Goal: Entertainment & Leisure: Browse casually

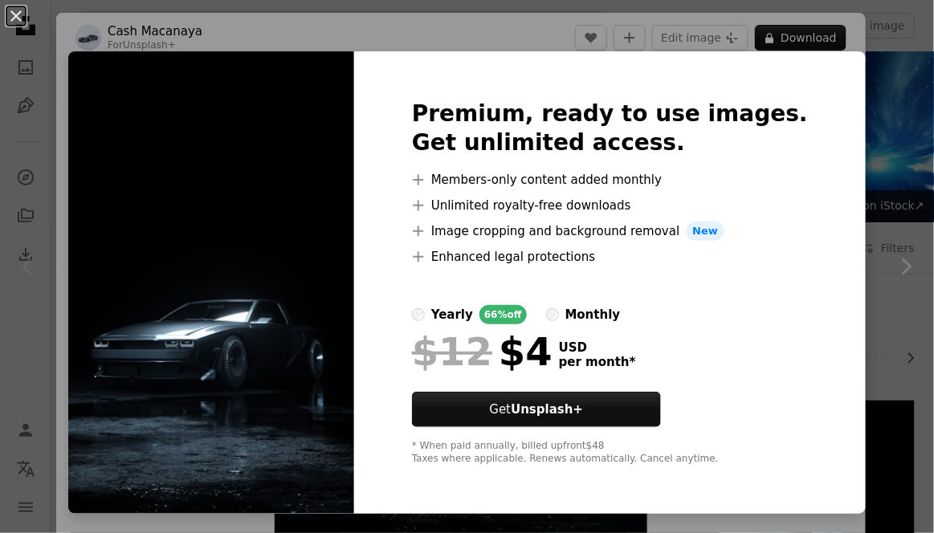
click at [354, 397] on img at bounding box center [211, 282] width 286 height 463
click at [339, 435] on img at bounding box center [211, 282] width 286 height 463
click at [249, 439] on img at bounding box center [211, 282] width 286 height 463
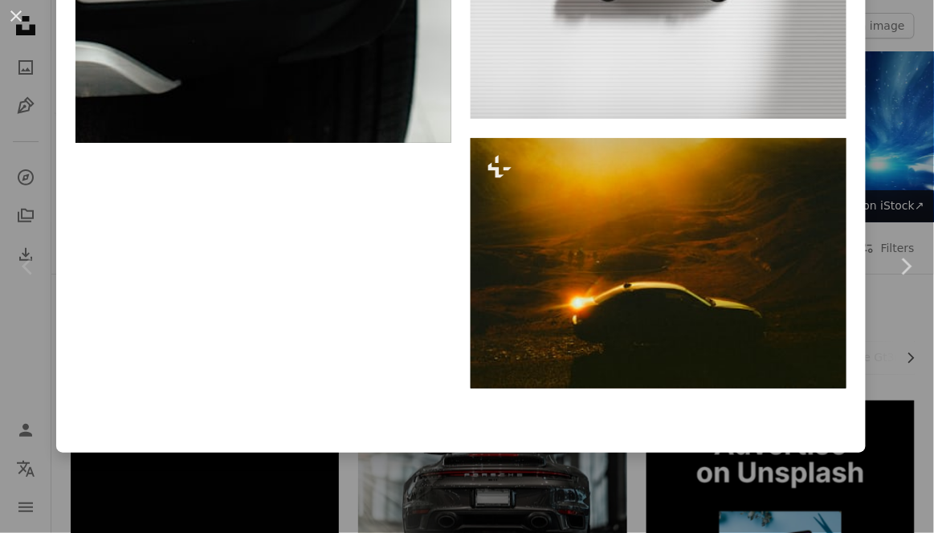
scroll to position [9509, 0]
click at [905, 276] on icon "Chevron right" at bounding box center [906, 267] width 26 height 26
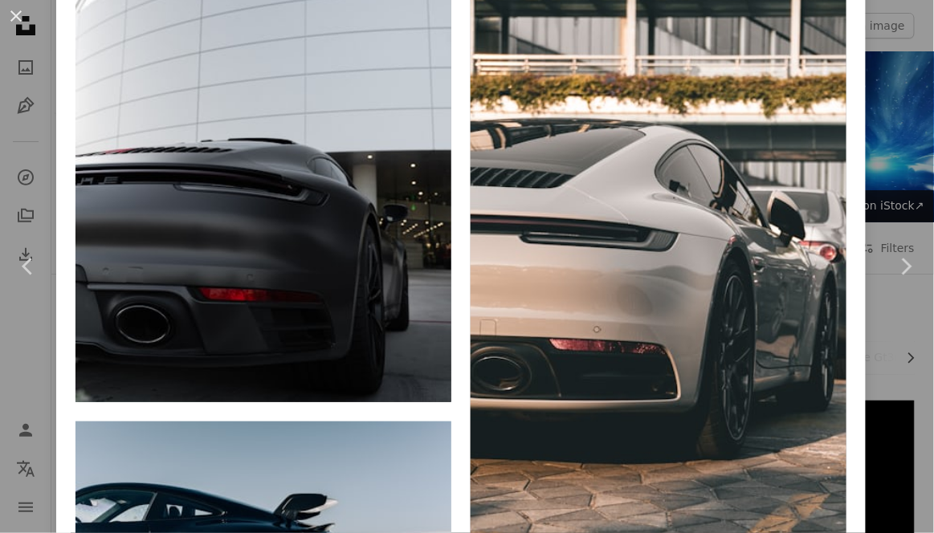
scroll to position [3300, 0]
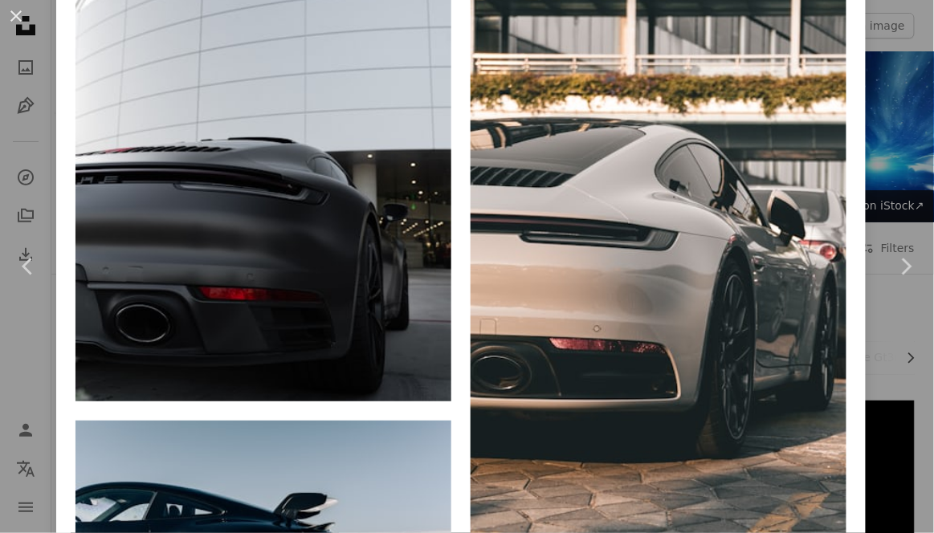
click at [919, 263] on icon "Chevron right" at bounding box center [906, 267] width 26 height 26
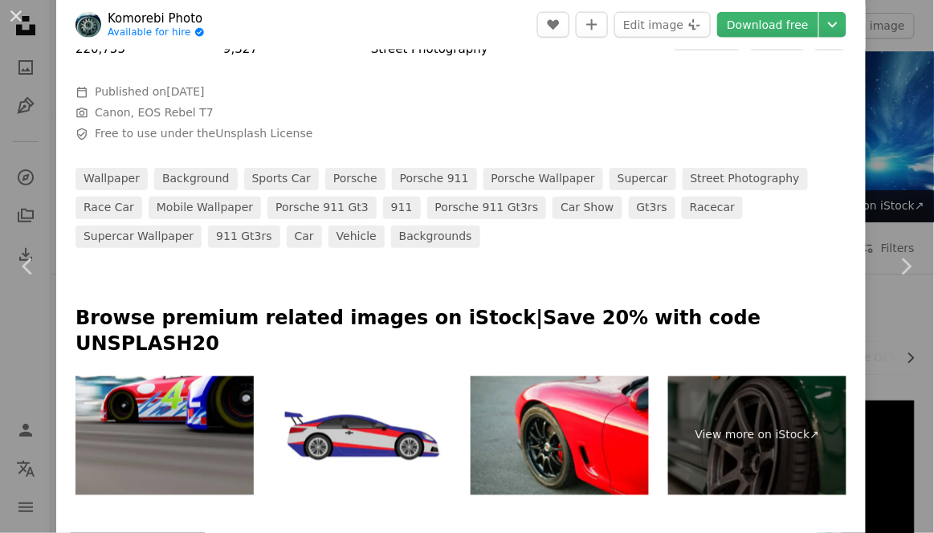
scroll to position [520, 0]
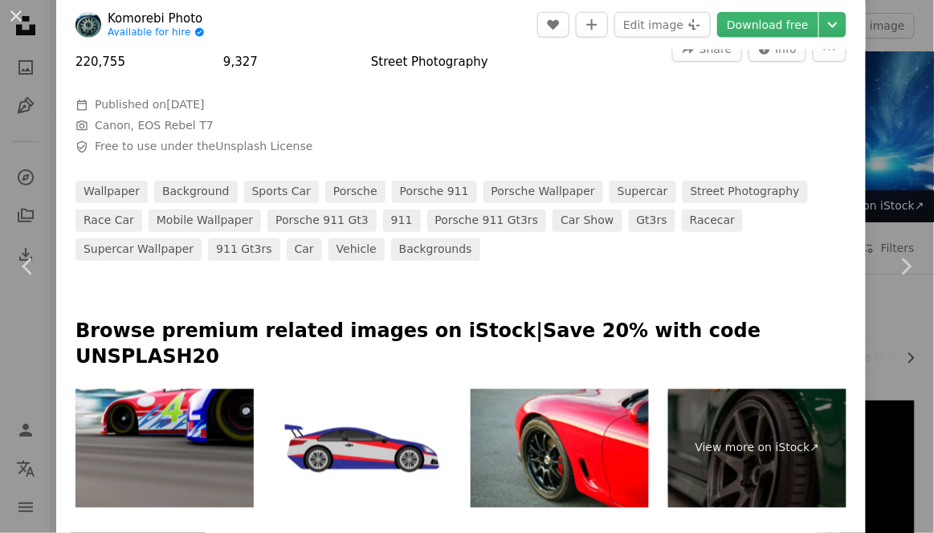
click at [900, 269] on icon "Chevron right" at bounding box center [906, 267] width 26 height 26
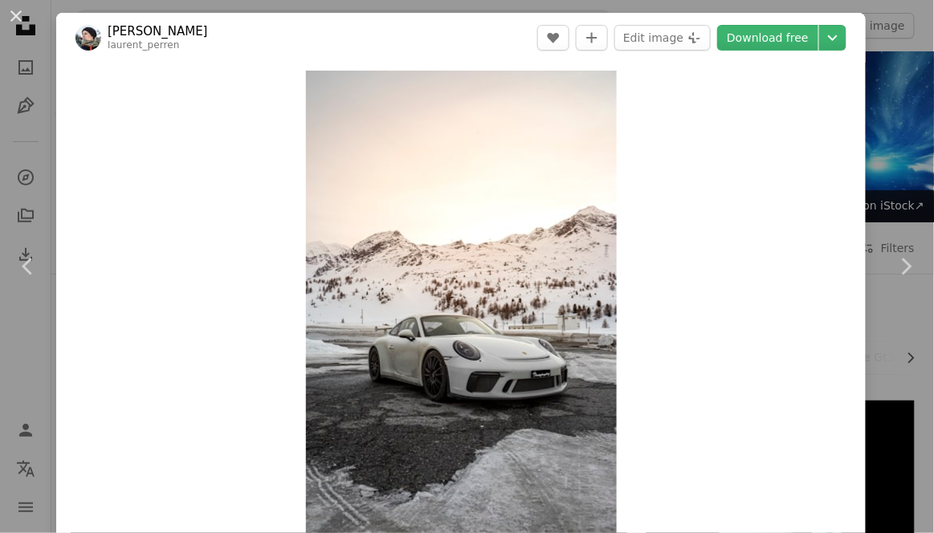
click at [904, 271] on icon "Chevron right" at bounding box center [906, 267] width 26 height 26
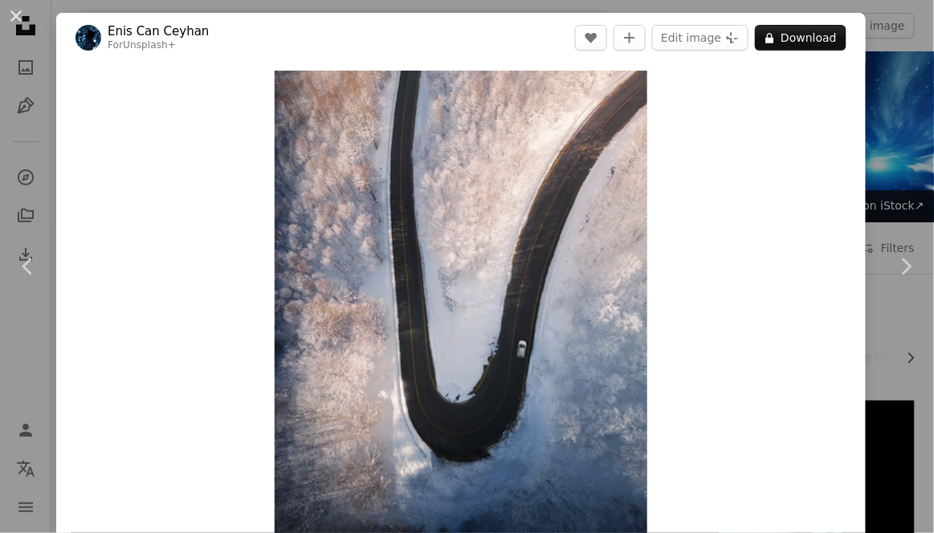
click at [901, 274] on icon "Chevron right" at bounding box center [906, 267] width 26 height 26
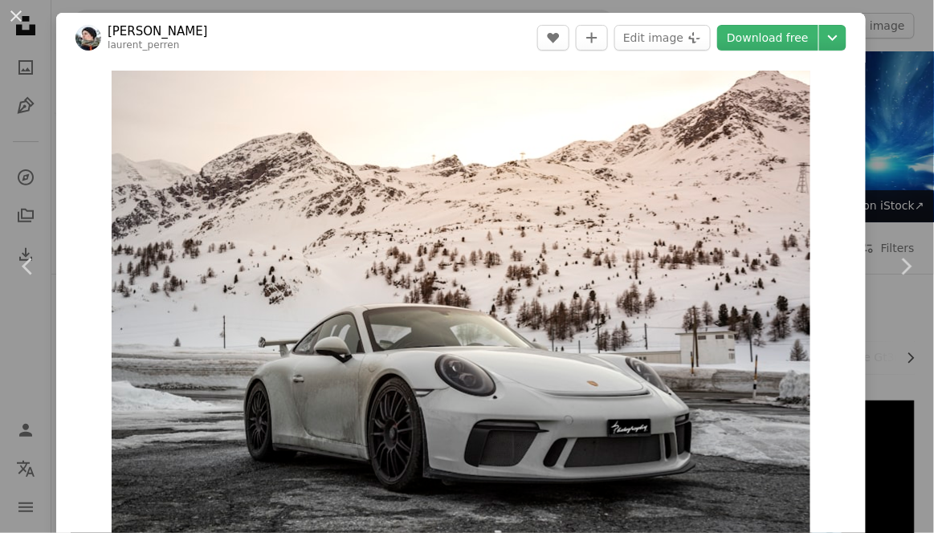
click at [901, 277] on icon "Chevron right" at bounding box center [906, 267] width 26 height 26
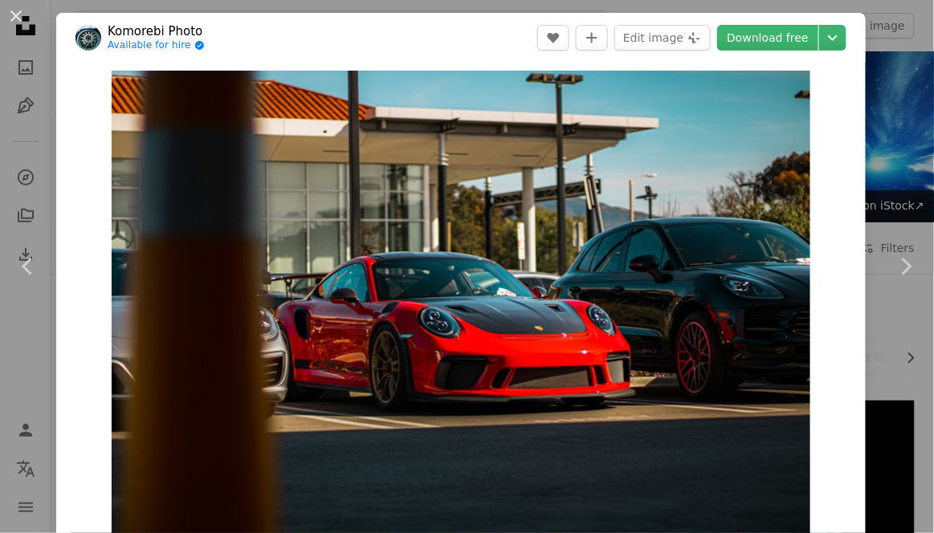
click at [896, 278] on icon "Chevron right" at bounding box center [906, 267] width 26 height 26
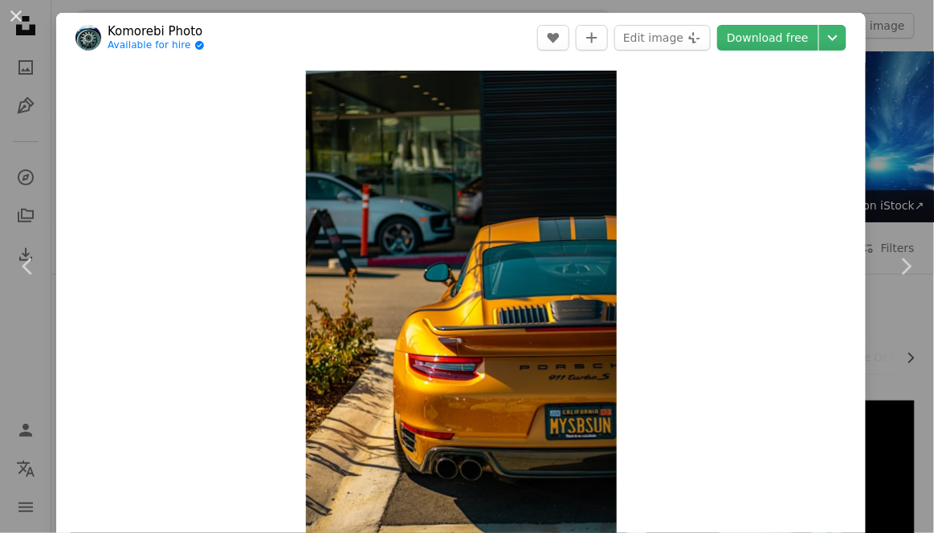
click at [896, 278] on icon "Chevron right" at bounding box center [906, 267] width 26 height 26
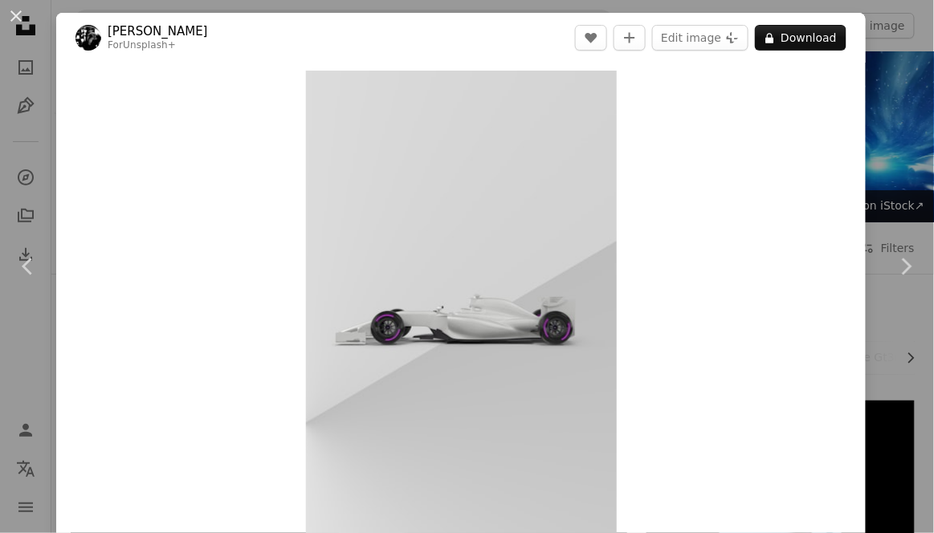
click at [900, 280] on link "Chevron right" at bounding box center [906, 267] width 56 height 154
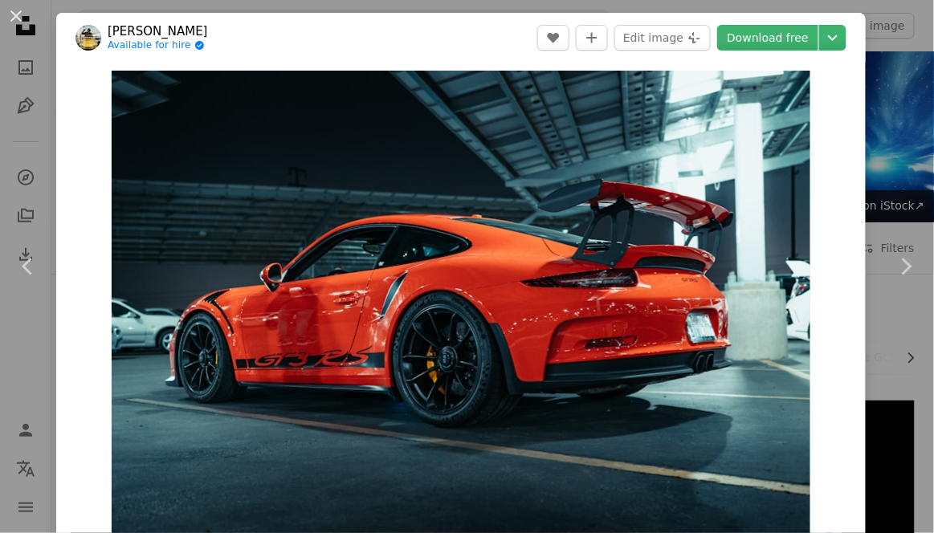
click at [902, 280] on link "Chevron right" at bounding box center [906, 267] width 56 height 154
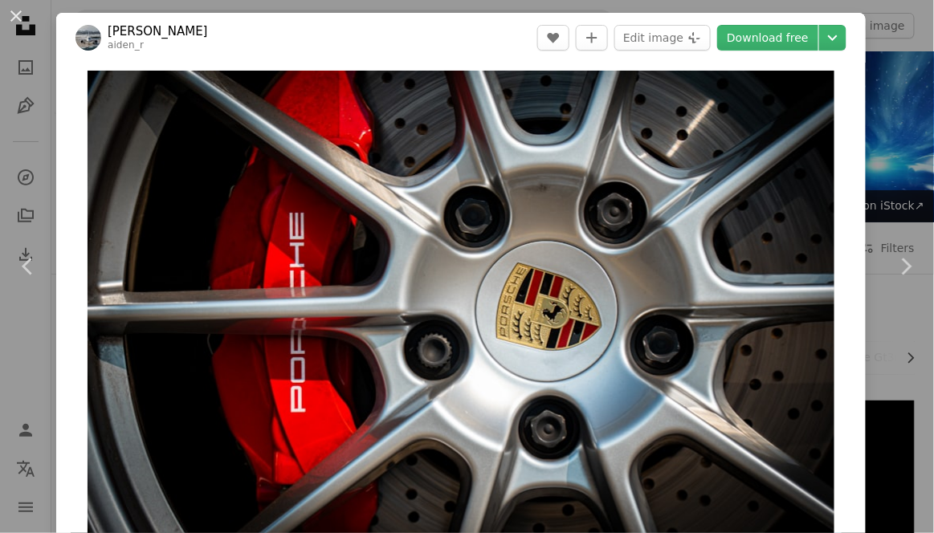
click at [903, 284] on link "Chevron right" at bounding box center [906, 267] width 56 height 154
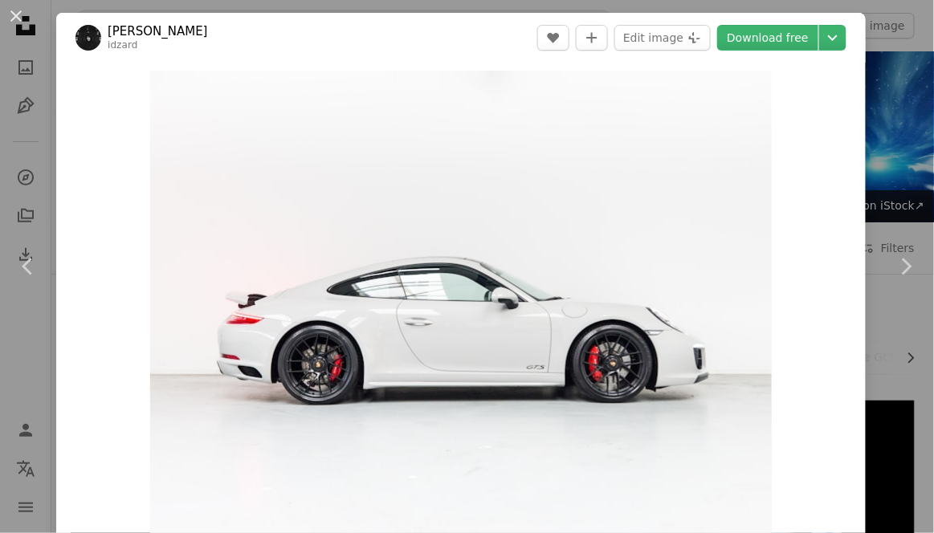
click at [900, 288] on link "Chevron right" at bounding box center [906, 267] width 56 height 154
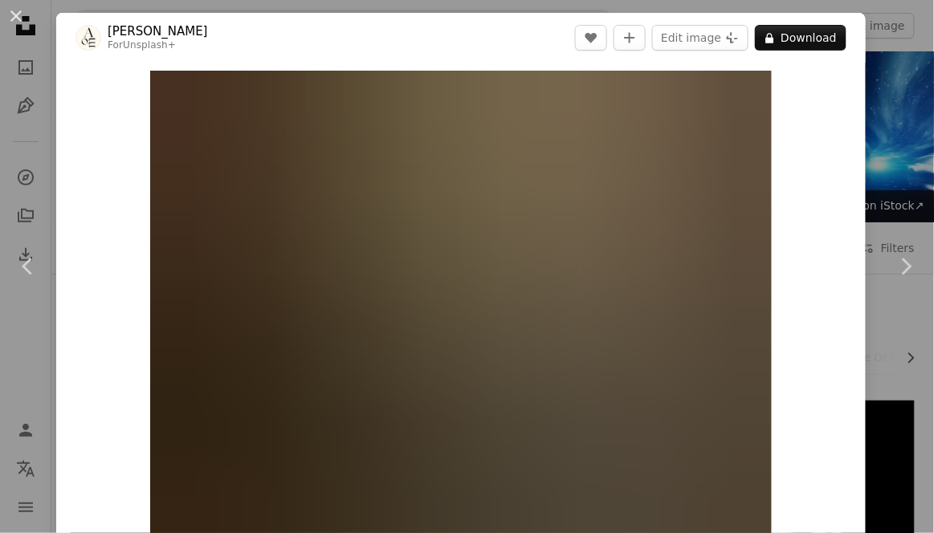
click at [892, 289] on link "Chevron right" at bounding box center [906, 267] width 56 height 154
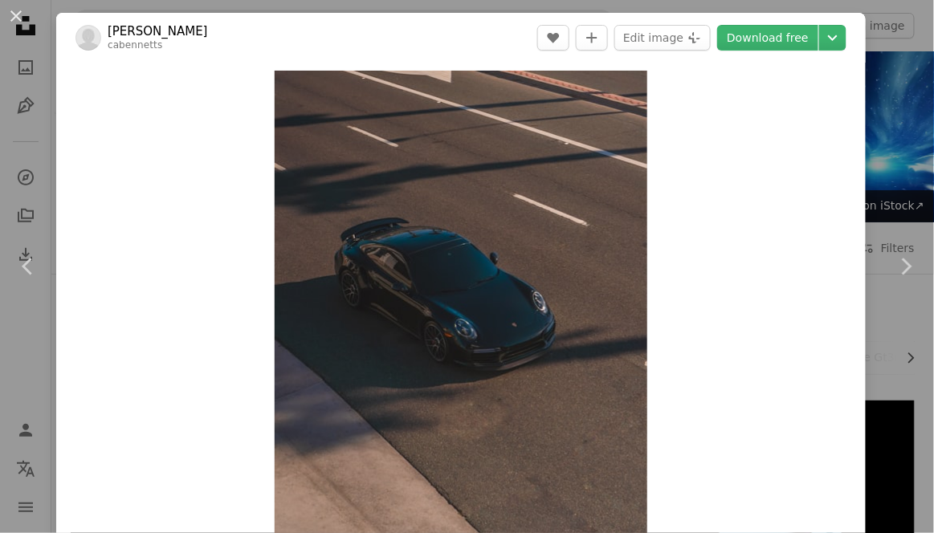
click at [897, 280] on link "Chevron right" at bounding box center [906, 267] width 56 height 154
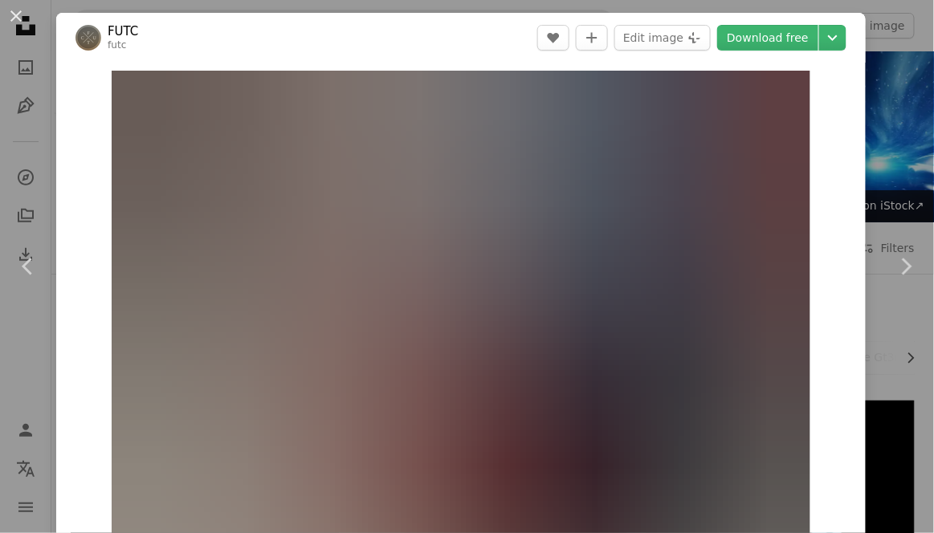
click at [893, 288] on link "Chevron right" at bounding box center [906, 267] width 56 height 154
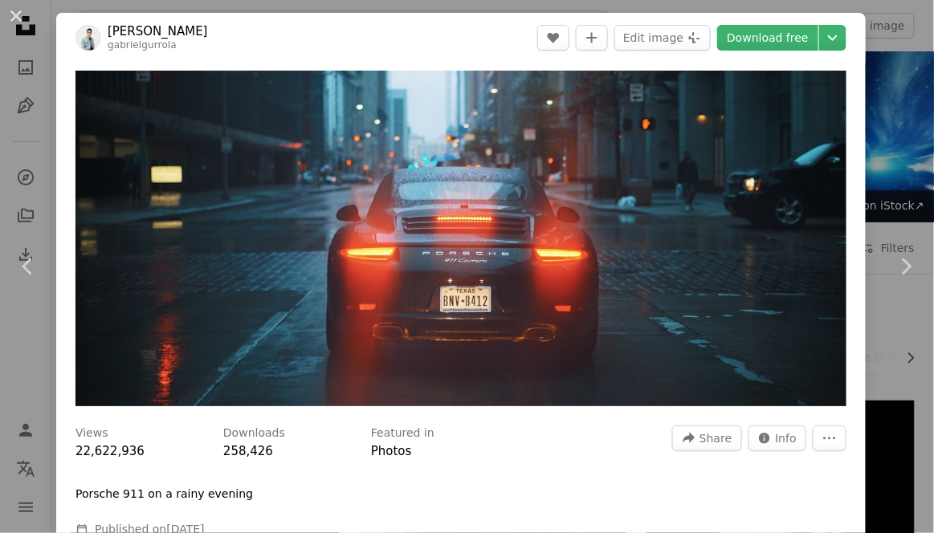
click at [889, 293] on link "Chevron right" at bounding box center [906, 267] width 56 height 154
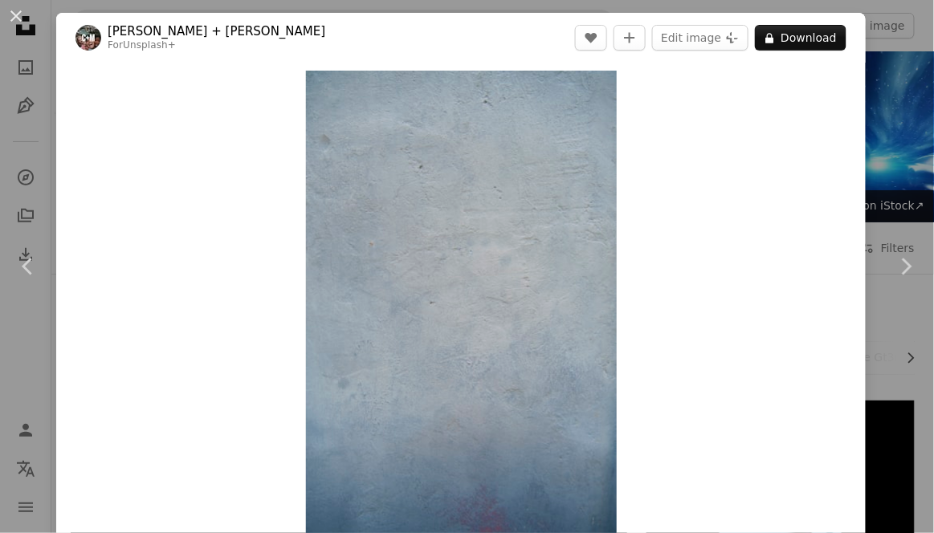
click at [901, 286] on link "Chevron right" at bounding box center [906, 267] width 56 height 154
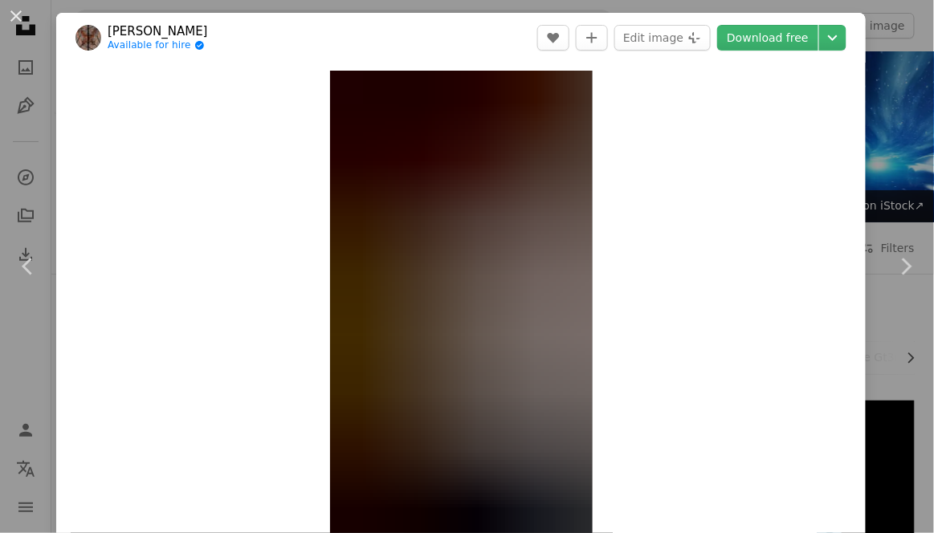
click at [884, 275] on link "Chevron right" at bounding box center [906, 267] width 56 height 154
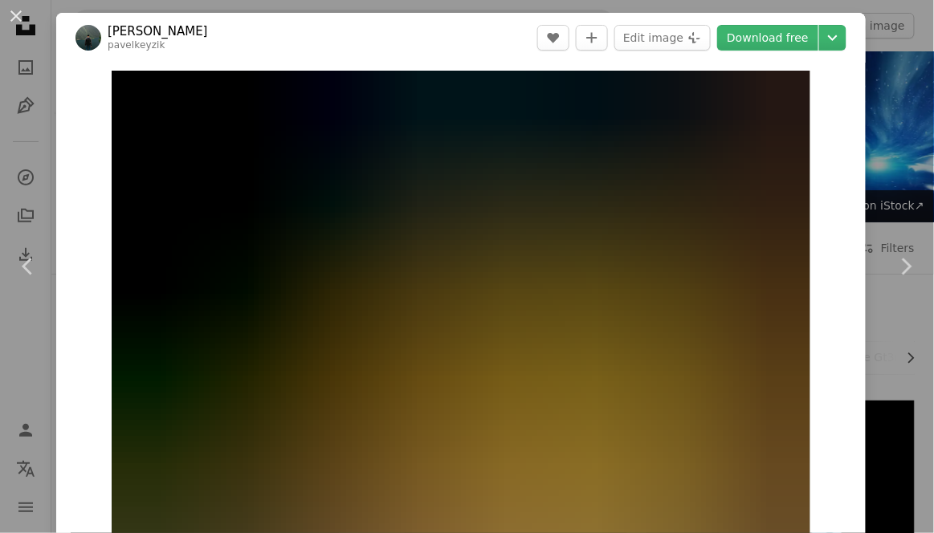
click at [897, 278] on icon "Chevron right" at bounding box center [906, 267] width 26 height 26
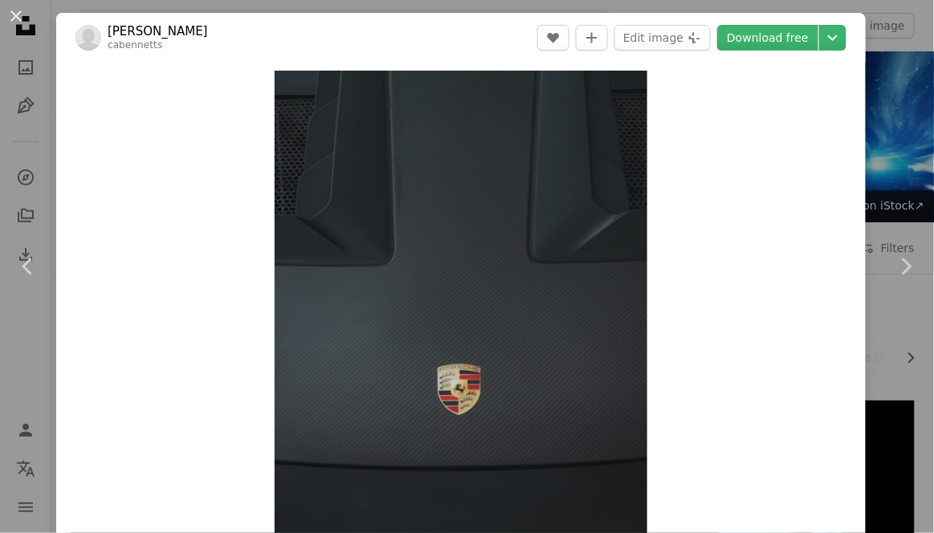
click at [895, 283] on link "Chevron right" at bounding box center [906, 267] width 56 height 154
click at [896, 285] on link "Chevron right" at bounding box center [906, 267] width 56 height 154
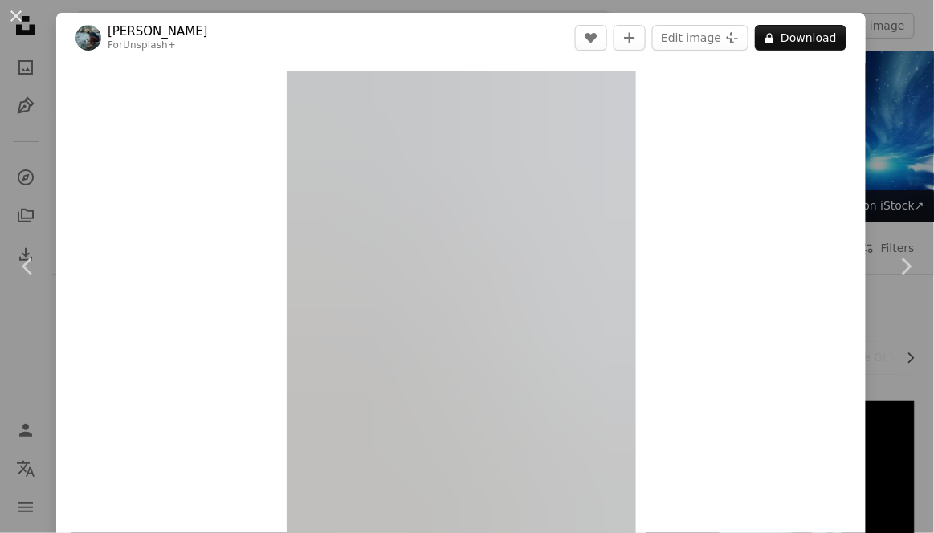
click at [896, 285] on link "Chevron right" at bounding box center [906, 267] width 56 height 154
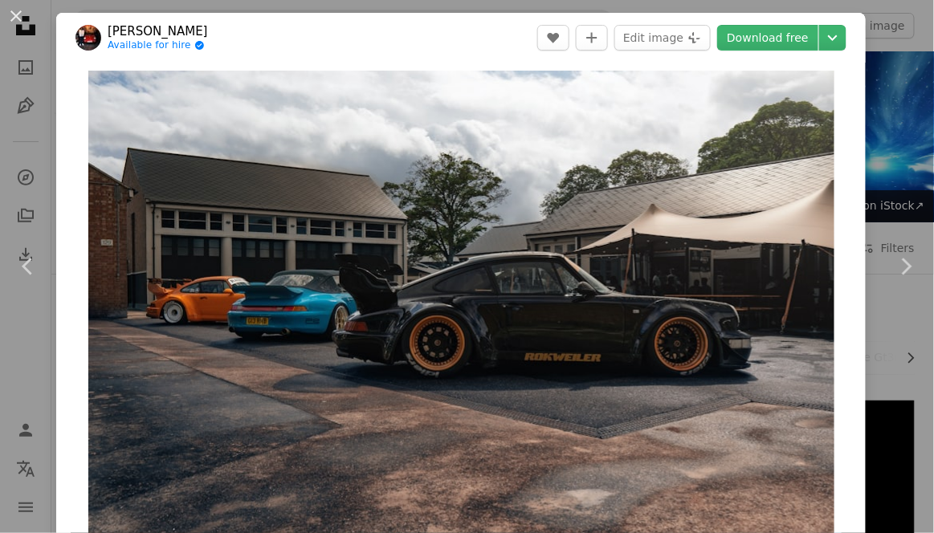
click at [896, 286] on link "Chevron right" at bounding box center [906, 267] width 56 height 154
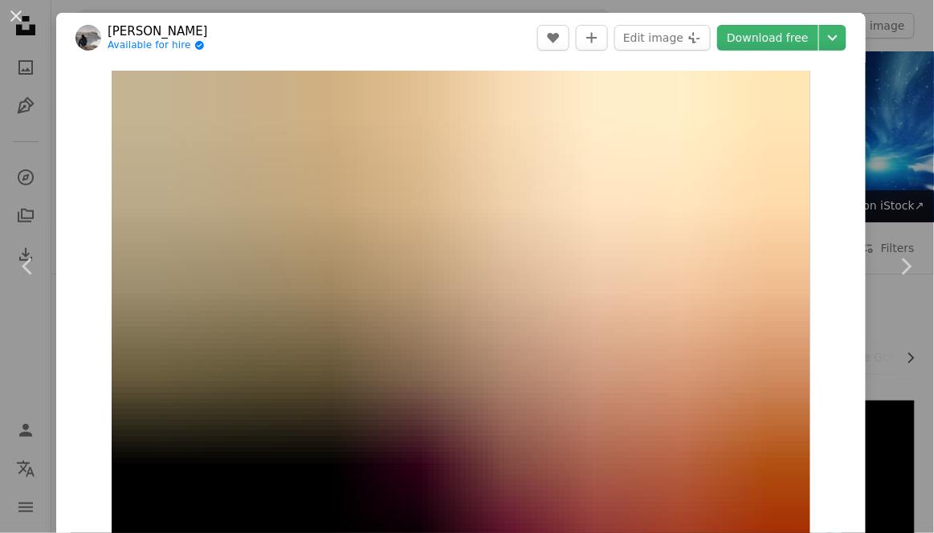
click at [896, 286] on link "Chevron right" at bounding box center [906, 267] width 56 height 154
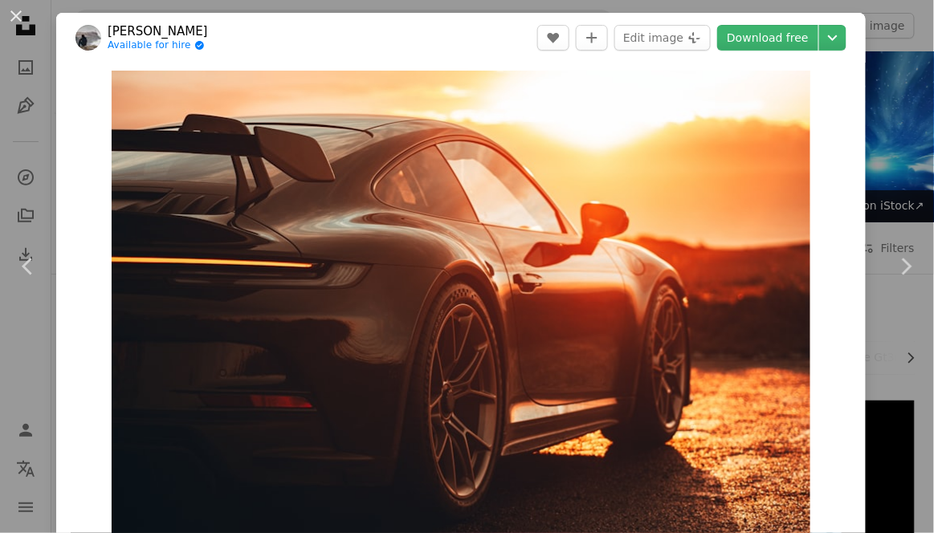
click at [893, 286] on link "Chevron right" at bounding box center [906, 267] width 56 height 154
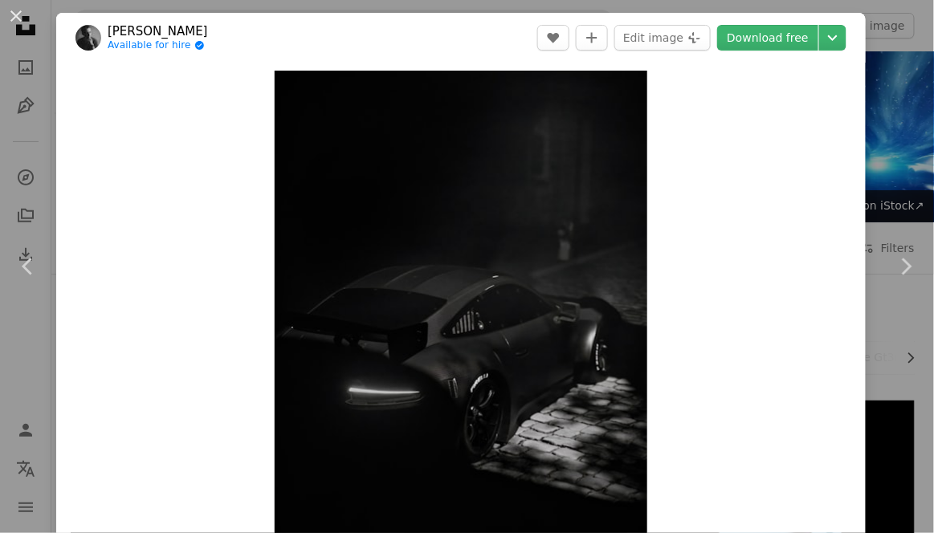
click at [893, 289] on link "Chevron right" at bounding box center [906, 267] width 56 height 154
click at [895, 288] on link "Chevron right" at bounding box center [906, 267] width 56 height 154
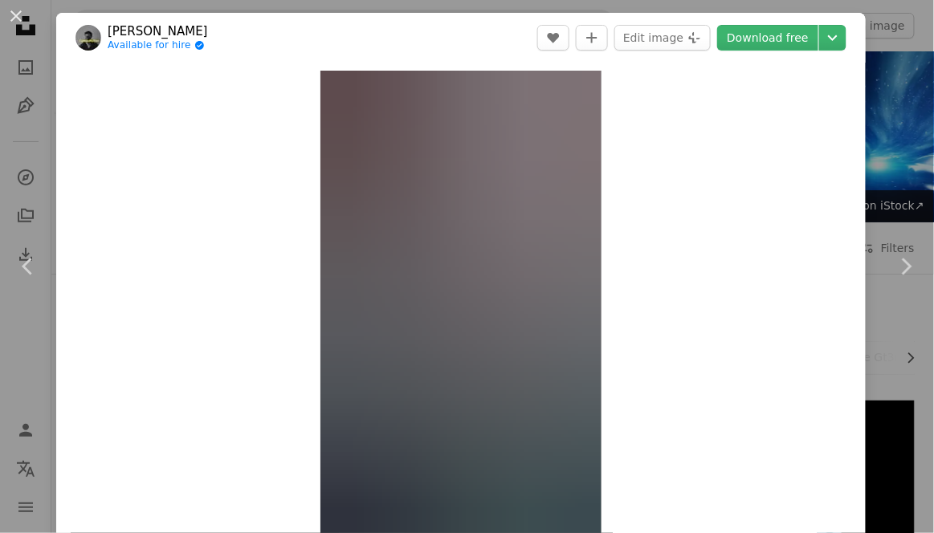
click at [894, 288] on link "Chevron right" at bounding box center [906, 267] width 56 height 154
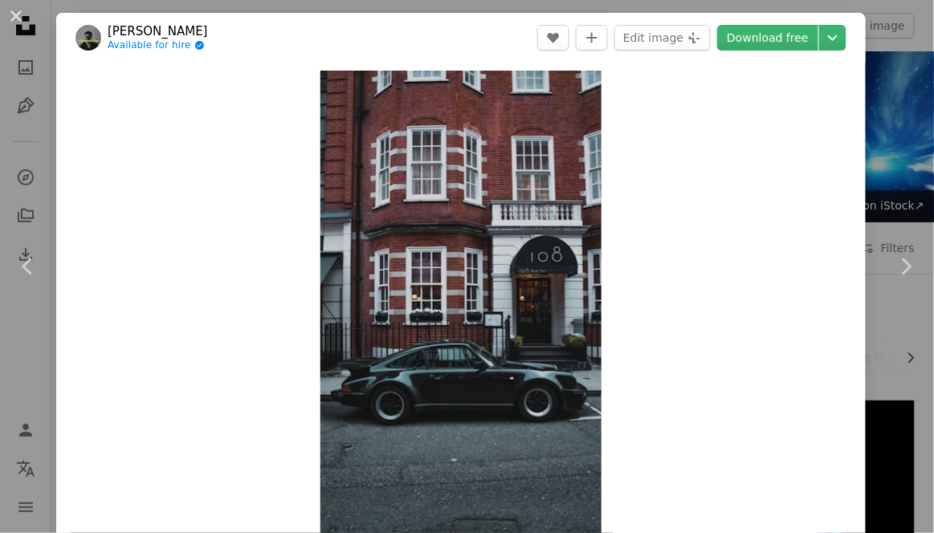
click at [895, 290] on link "Chevron right" at bounding box center [906, 267] width 56 height 154
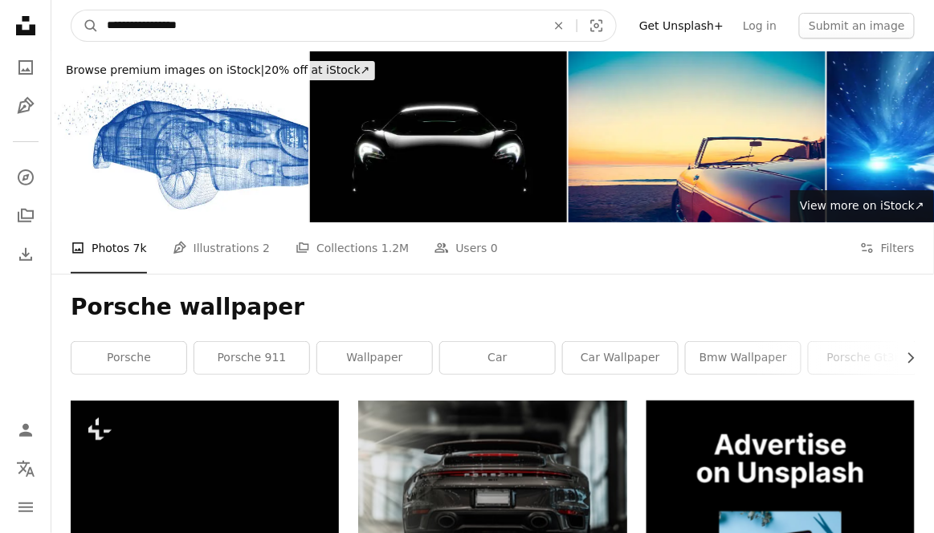
click at [577, 27] on icon "An X shape" at bounding box center [558, 25] width 35 height 13
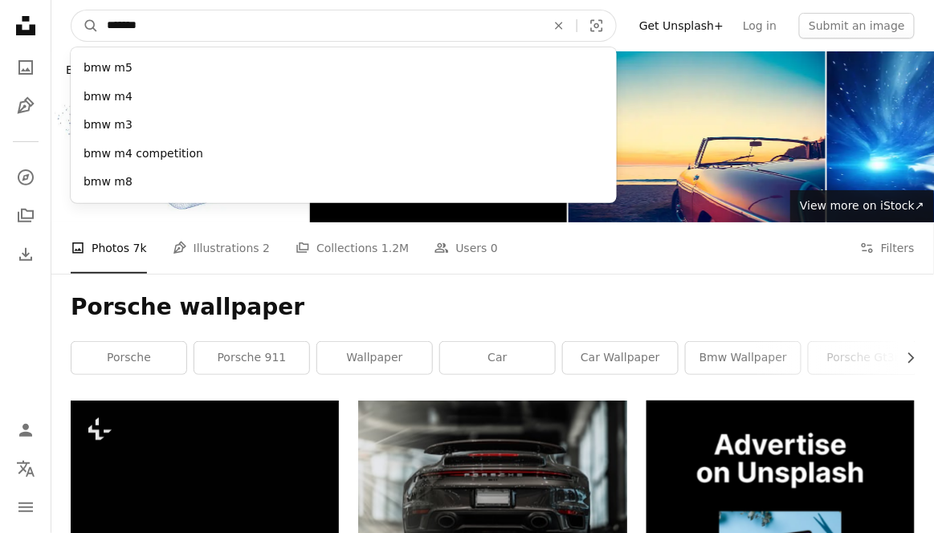
type input "******"
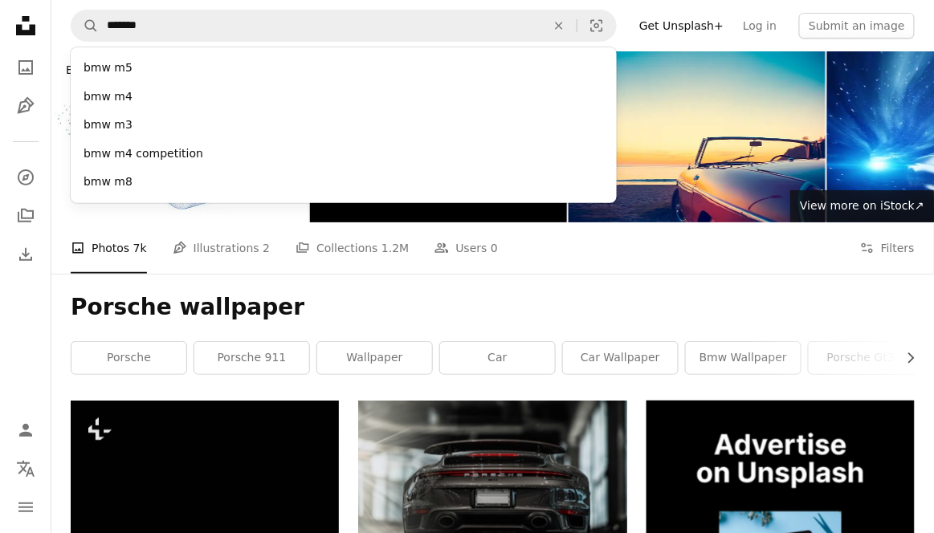
click at [424, 161] on div "bmw m4 competition" at bounding box center [344, 154] width 546 height 29
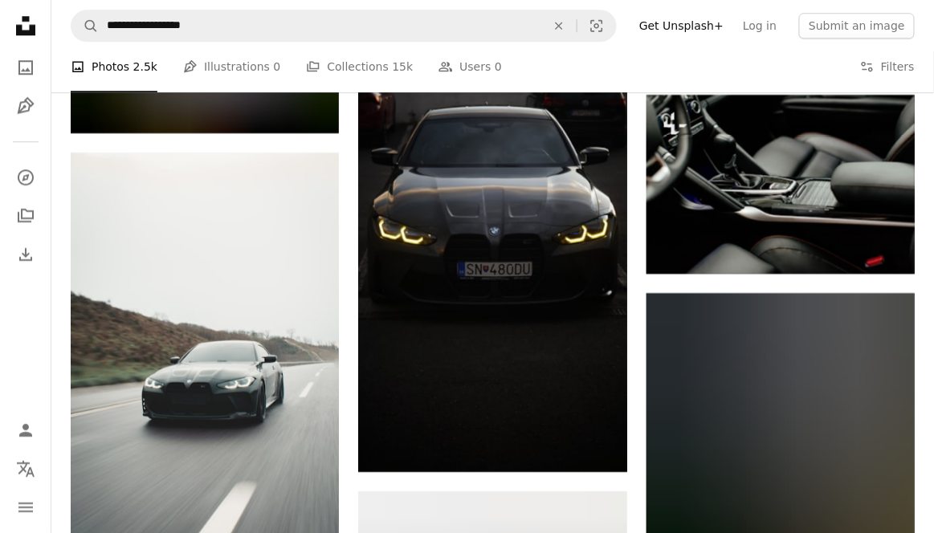
scroll to position [1076, 0]
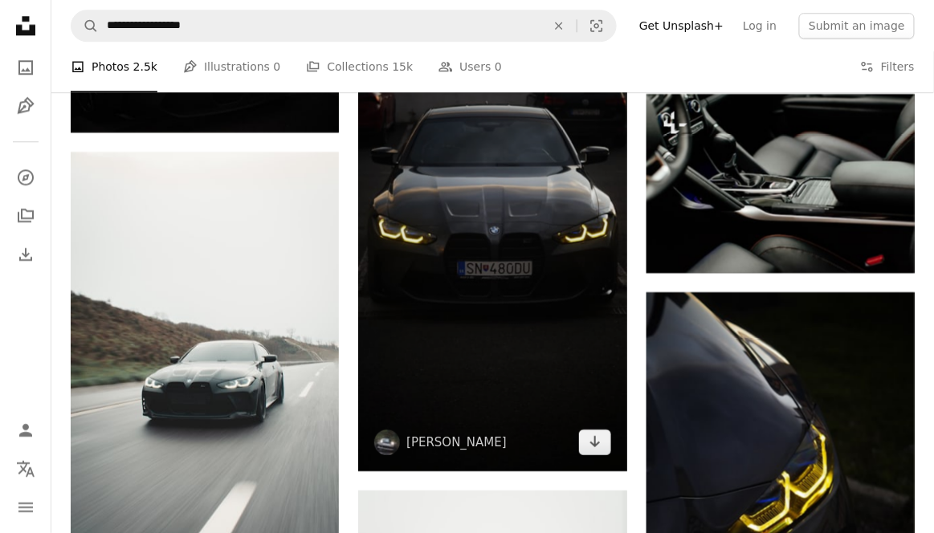
click at [541, 374] on img at bounding box center [492, 232] width 268 height 478
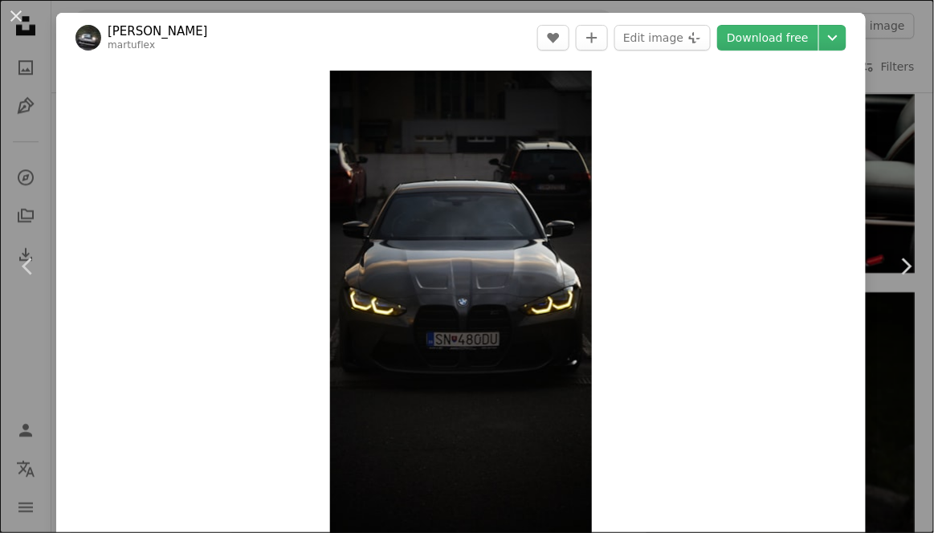
click at [903, 272] on icon "Chevron right" at bounding box center [906, 267] width 26 height 26
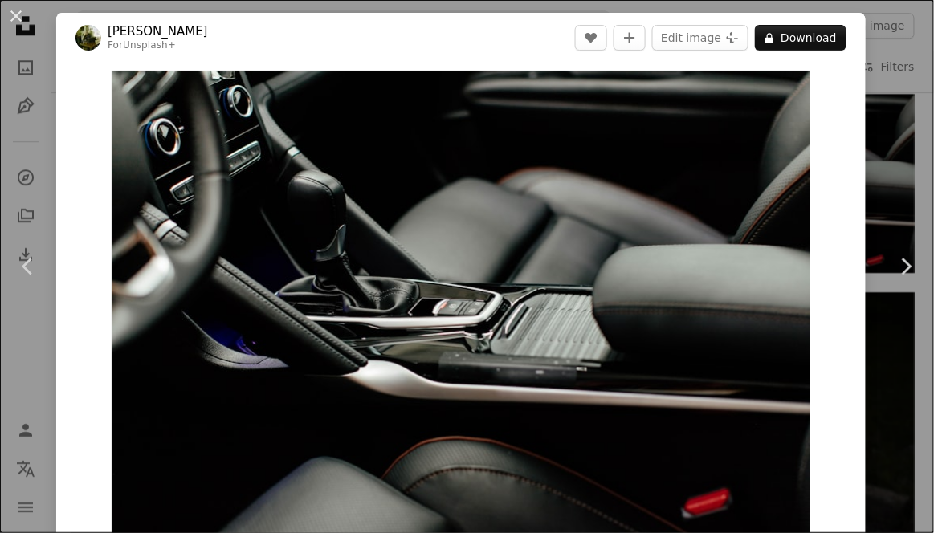
click at [909, 265] on icon at bounding box center [907, 266] width 10 height 17
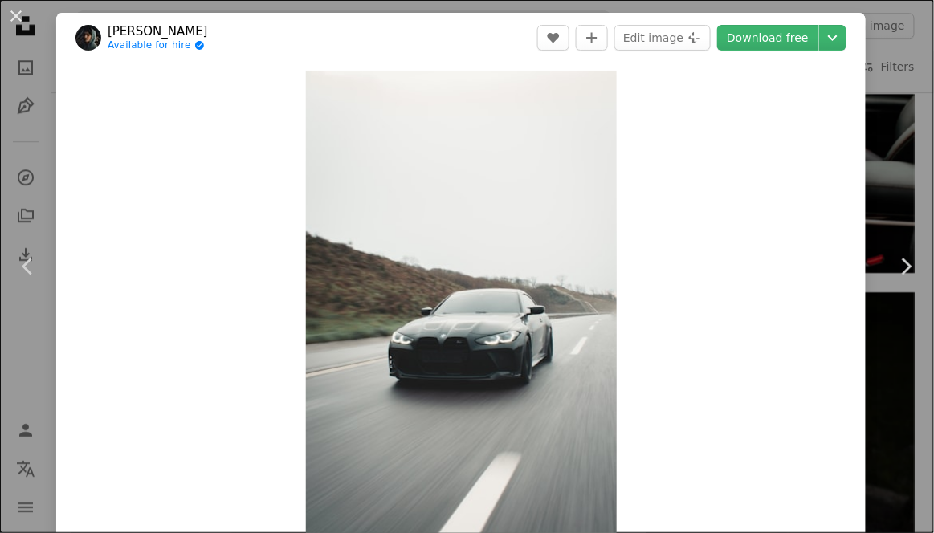
click at [900, 276] on icon "Chevron right" at bounding box center [906, 267] width 26 height 26
click at [904, 276] on icon "Chevron right" at bounding box center [906, 267] width 26 height 26
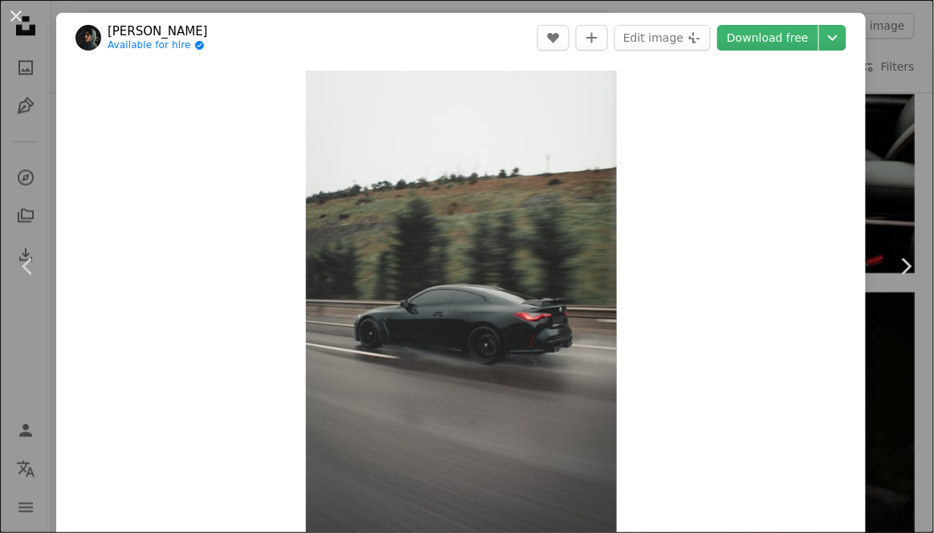
click at [904, 276] on icon "Chevron right" at bounding box center [906, 267] width 26 height 26
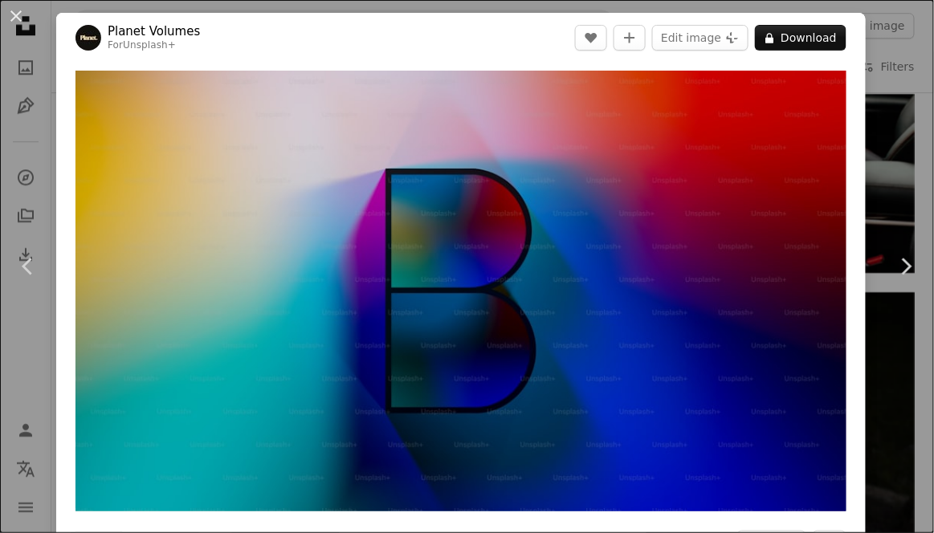
click at [904, 277] on icon "Chevron right" at bounding box center [906, 267] width 26 height 26
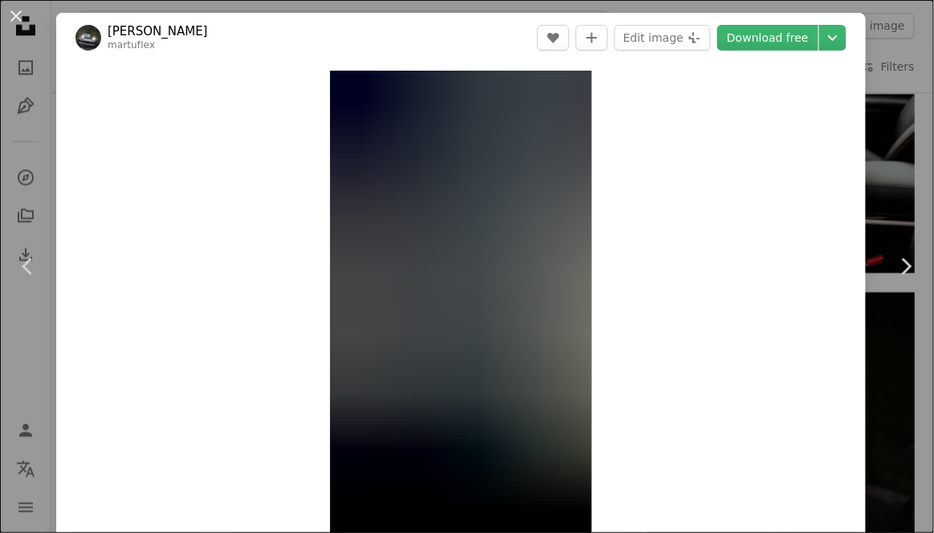
click at [907, 276] on icon "Chevron right" at bounding box center [906, 267] width 26 height 26
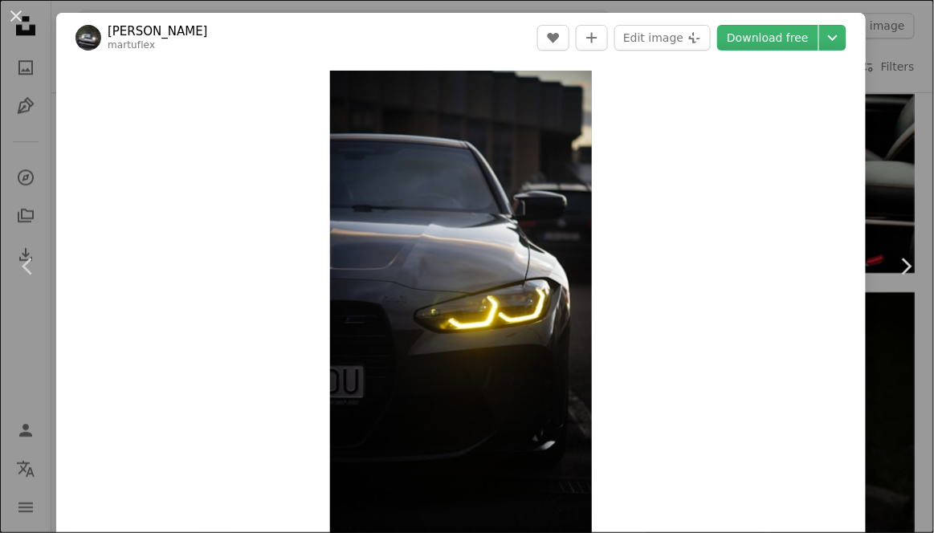
click at [911, 276] on icon "Chevron right" at bounding box center [906, 267] width 26 height 26
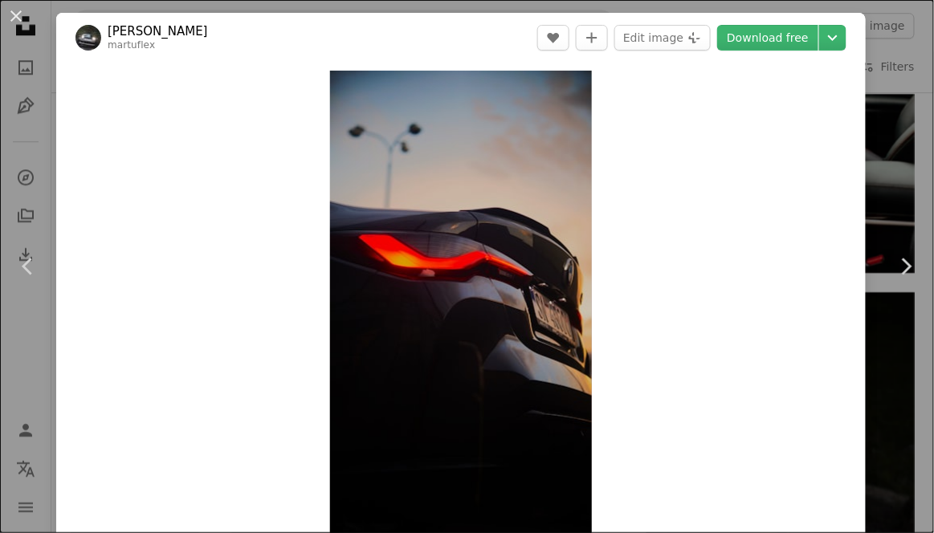
click at [911, 277] on icon "Chevron right" at bounding box center [906, 267] width 26 height 26
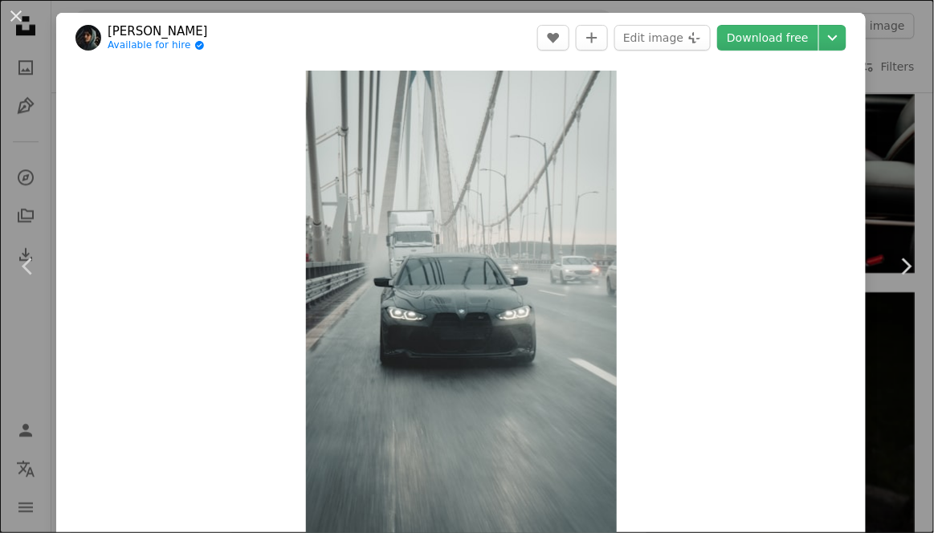
click at [910, 276] on icon "Chevron right" at bounding box center [906, 267] width 26 height 26
click at [911, 276] on icon "Chevron right" at bounding box center [906, 267] width 26 height 26
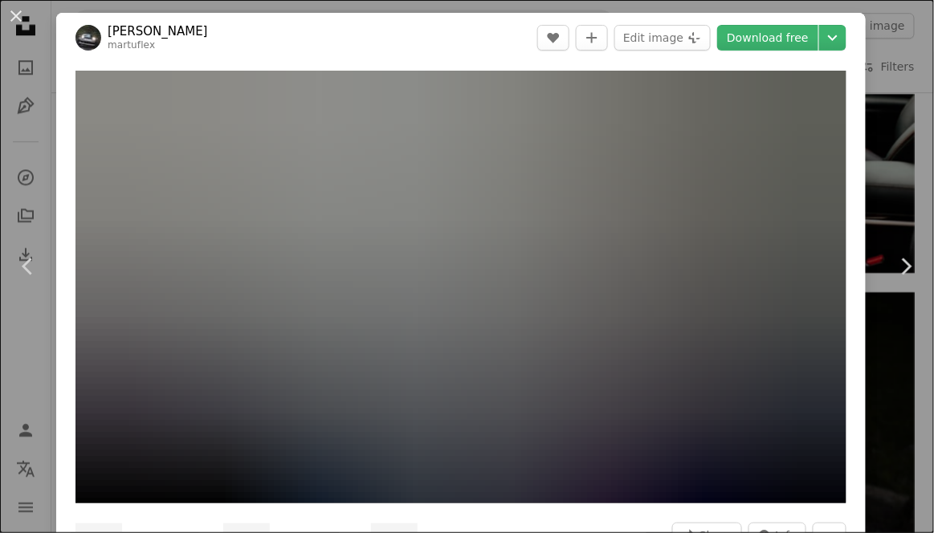
click at [906, 277] on icon "Chevron right" at bounding box center [906, 267] width 26 height 26
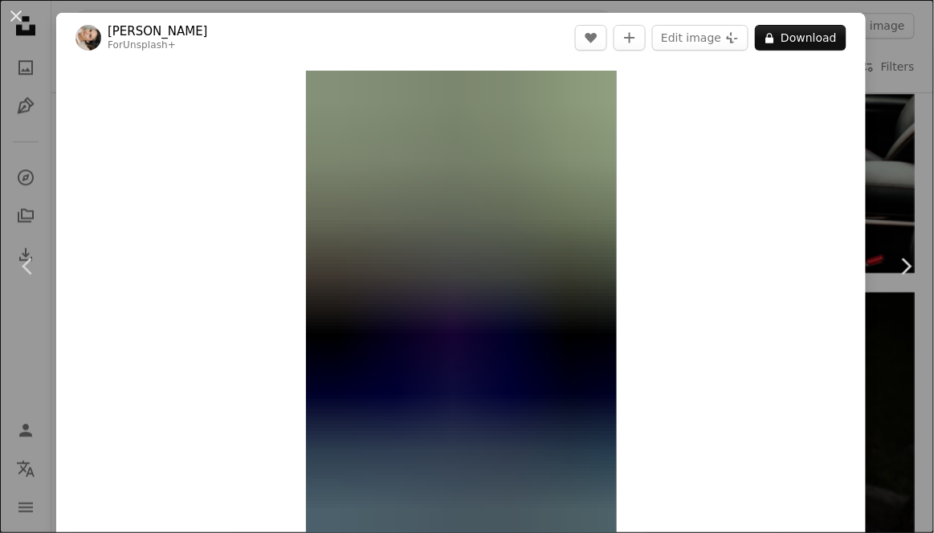
click at [904, 278] on icon "Chevron right" at bounding box center [906, 267] width 26 height 26
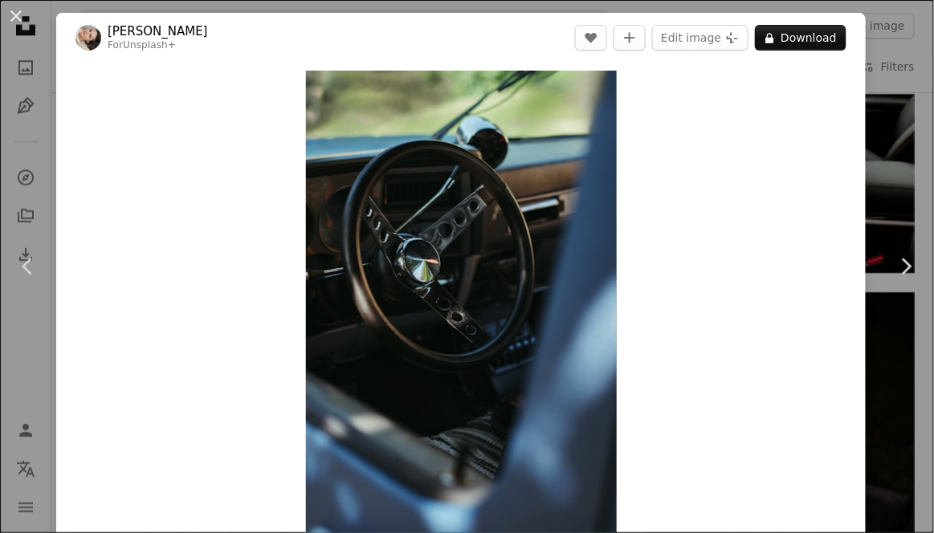
click at [903, 280] on link "Chevron right" at bounding box center [906, 267] width 56 height 154
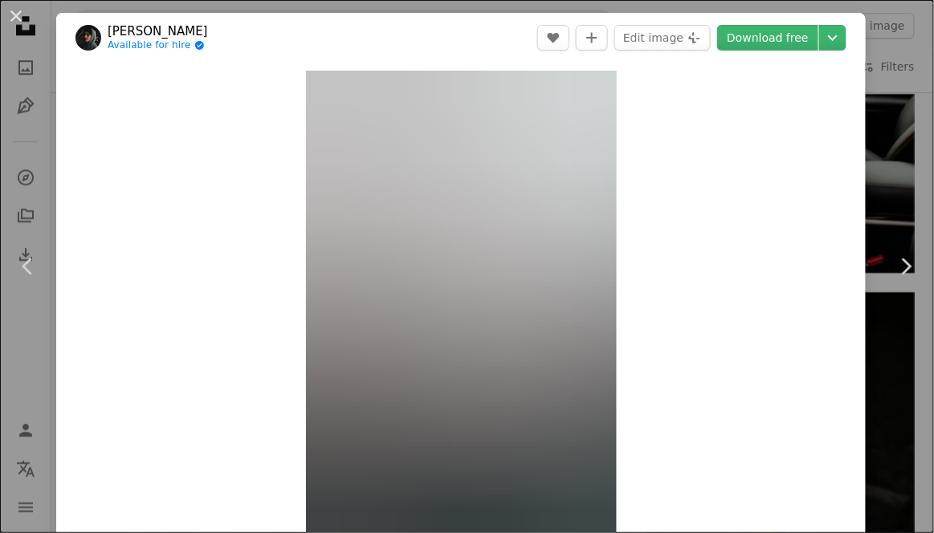
click at [903, 280] on link "Chevron right" at bounding box center [906, 267] width 56 height 154
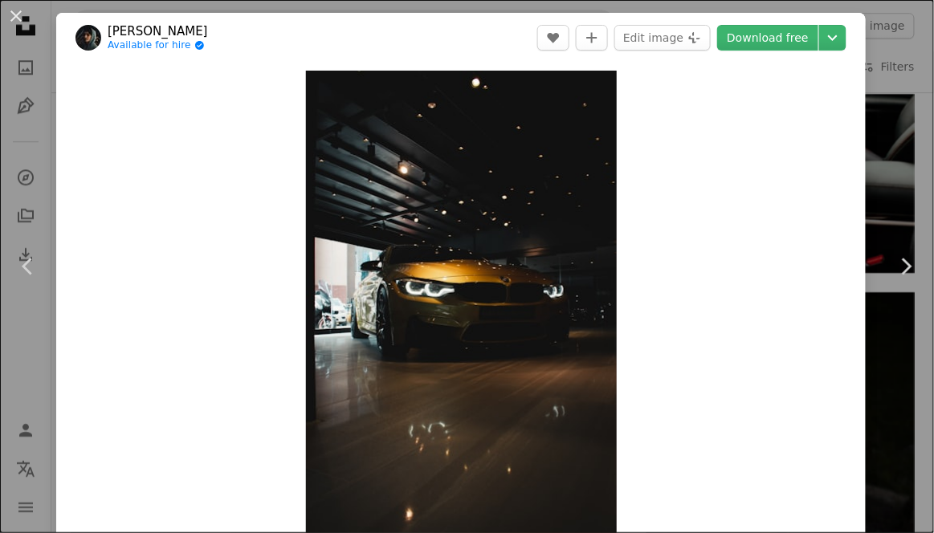
click at [900, 282] on link "Chevron right" at bounding box center [906, 267] width 56 height 154
click at [900, 283] on link "Chevron right" at bounding box center [906, 267] width 56 height 154
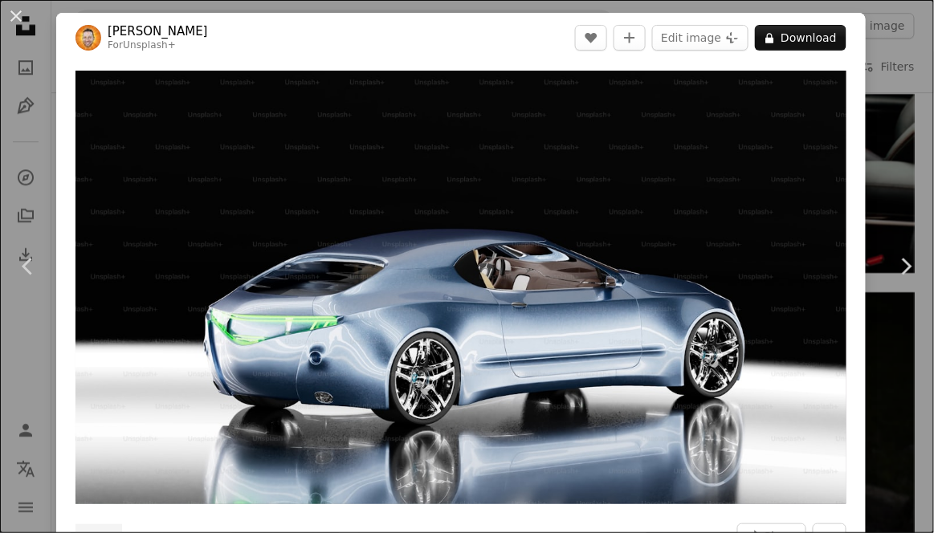
click at [899, 283] on link "Chevron right" at bounding box center [906, 267] width 56 height 154
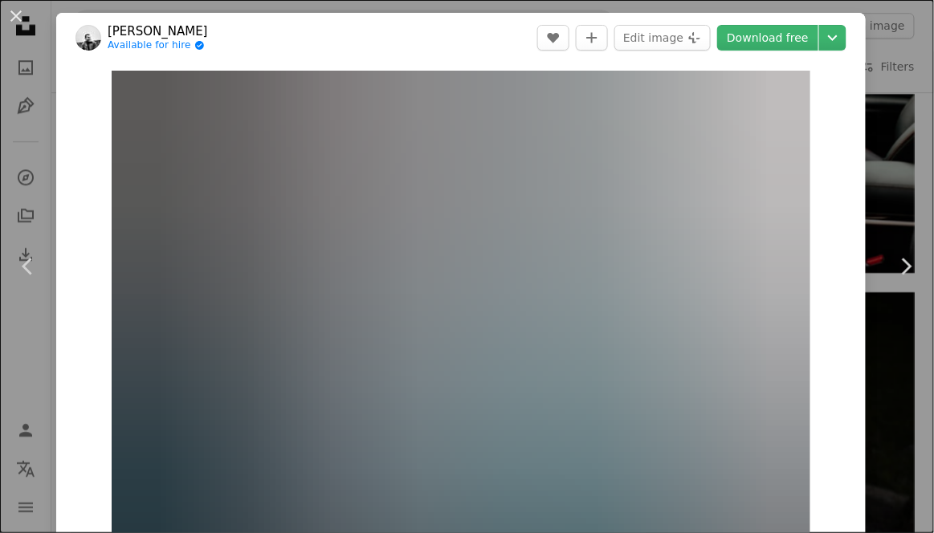
click at [897, 284] on link "Chevron right" at bounding box center [906, 267] width 56 height 154
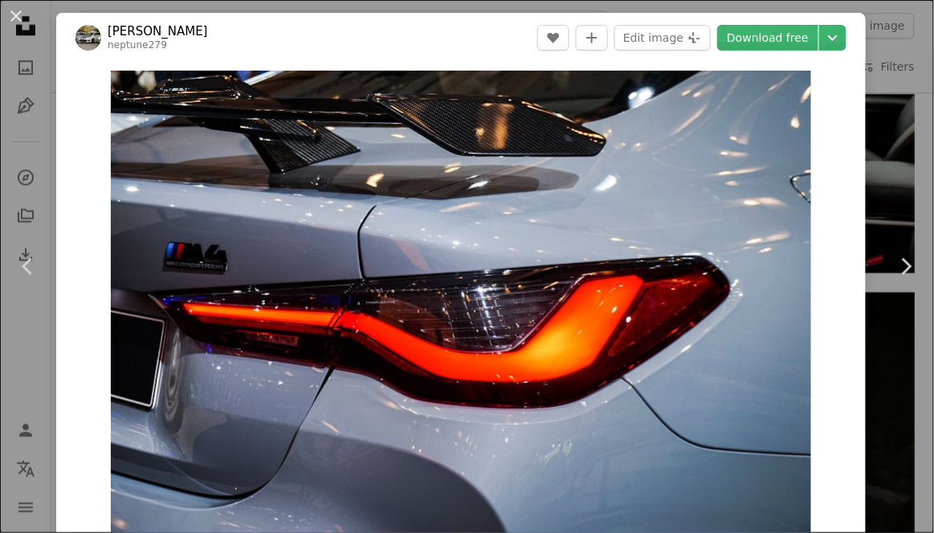
click at [897, 284] on link "Chevron right" at bounding box center [906, 267] width 56 height 154
click at [896, 285] on link "Chevron right" at bounding box center [906, 267] width 56 height 154
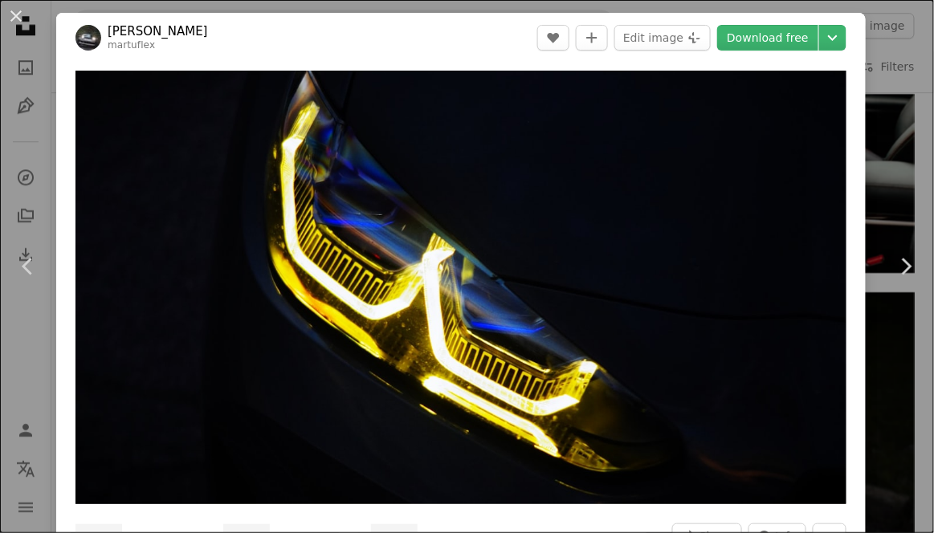
click at [897, 284] on link "Chevron right" at bounding box center [906, 267] width 56 height 154
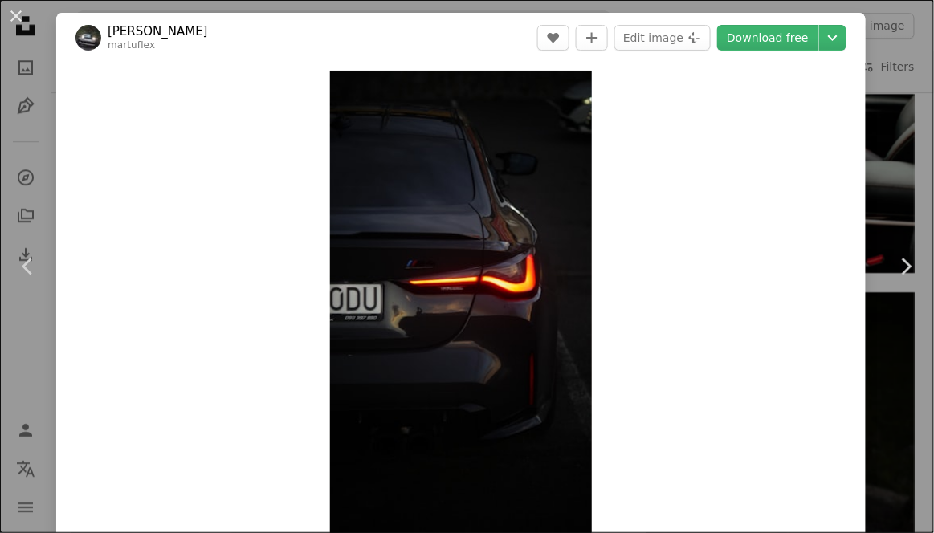
click at [896, 284] on link "Chevron right" at bounding box center [906, 267] width 56 height 154
click at [895, 284] on link "Chevron right" at bounding box center [906, 267] width 56 height 154
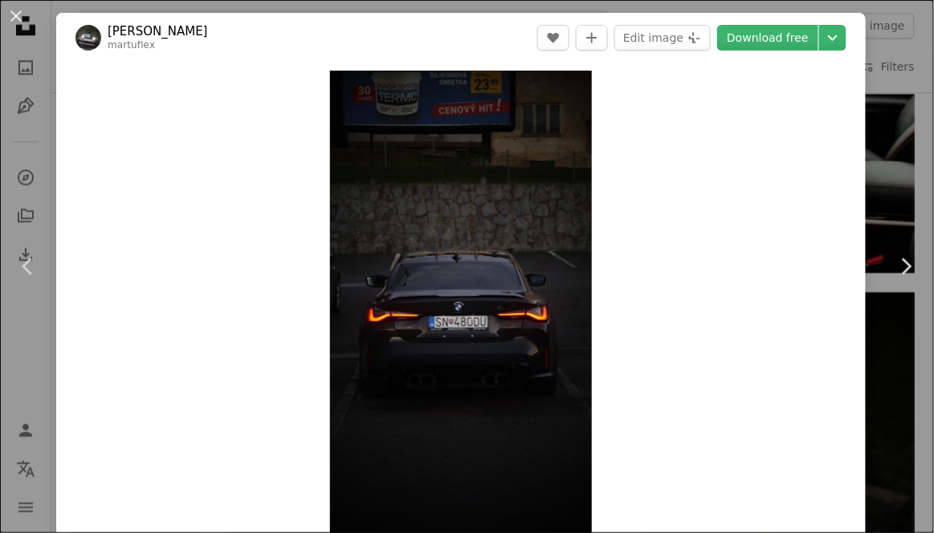
click at [895, 284] on link "Chevron right" at bounding box center [906, 267] width 56 height 154
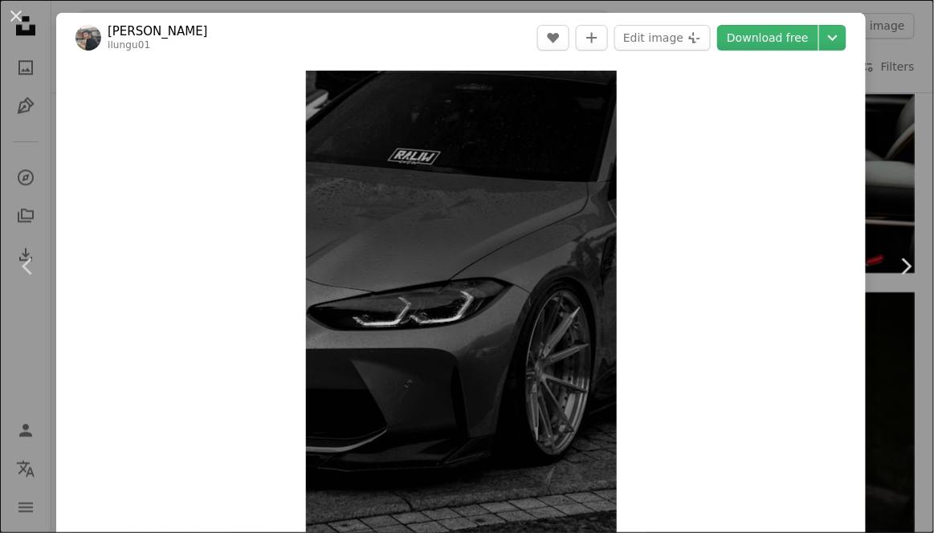
click at [896, 284] on link "Chevron right" at bounding box center [906, 267] width 56 height 154
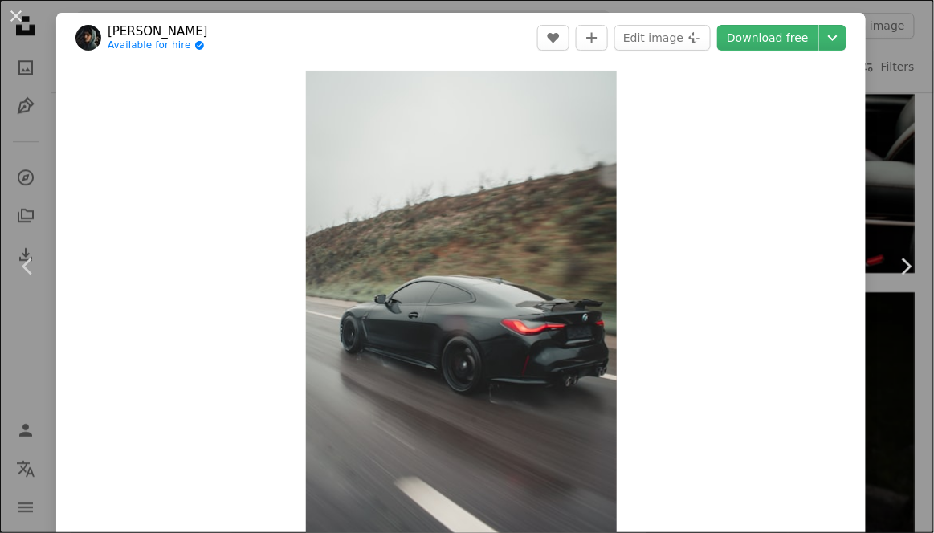
click at [898, 283] on link "Chevron right" at bounding box center [906, 267] width 56 height 154
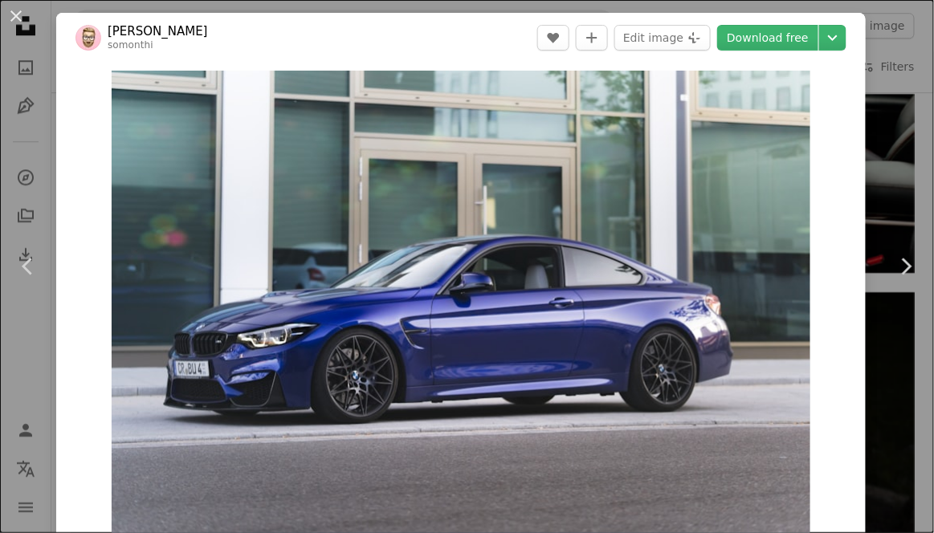
click at [898, 283] on link "Chevron right" at bounding box center [906, 267] width 56 height 154
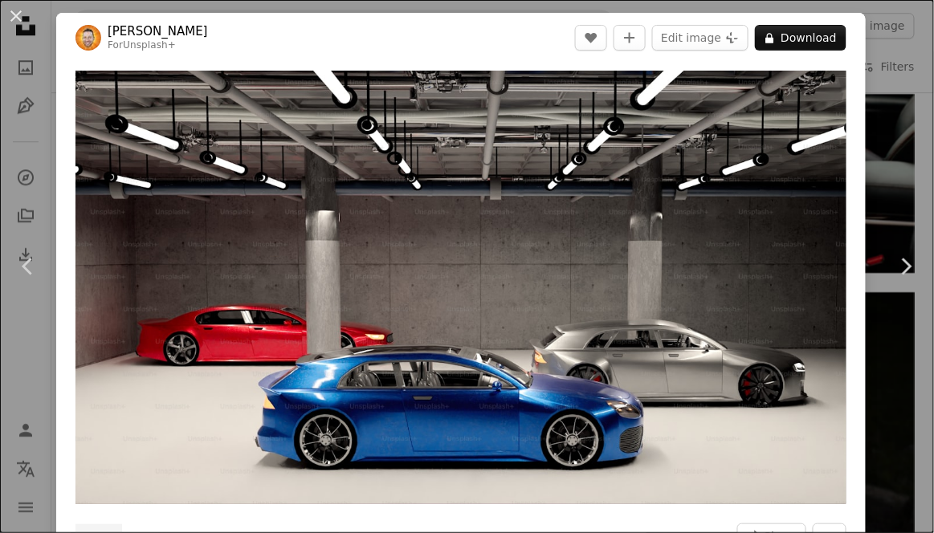
click at [899, 283] on link "Chevron right" at bounding box center [906, 267] width 56 height 154
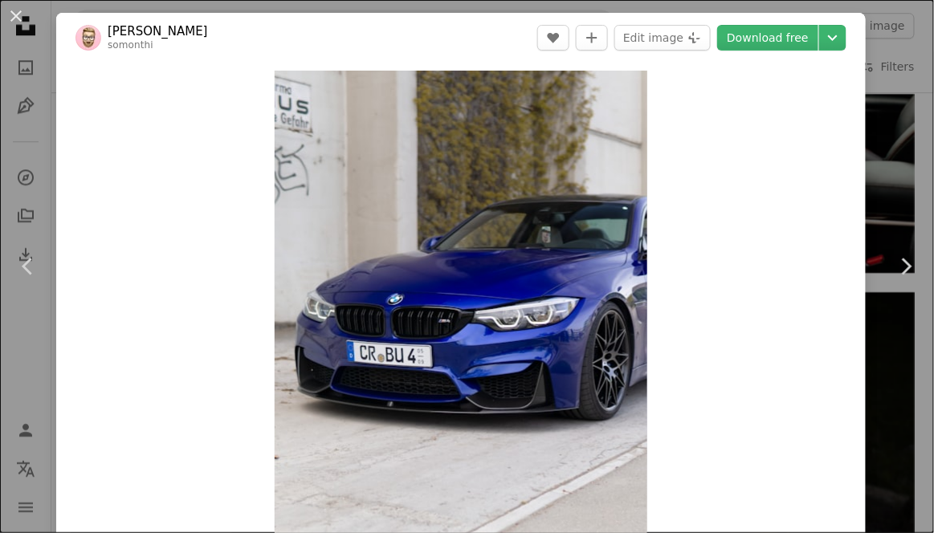
click at [896, 284] on link "Chevron right" at bounding box center [906, 267] width 56 height 154
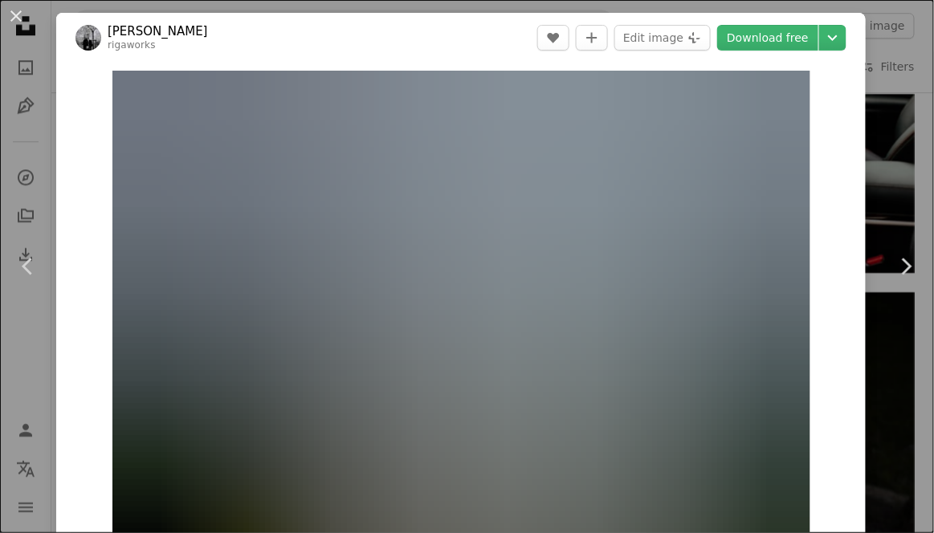
click at [898, 283] on link "Chevron right" at bounding box center [906, 267] width 56 height 154
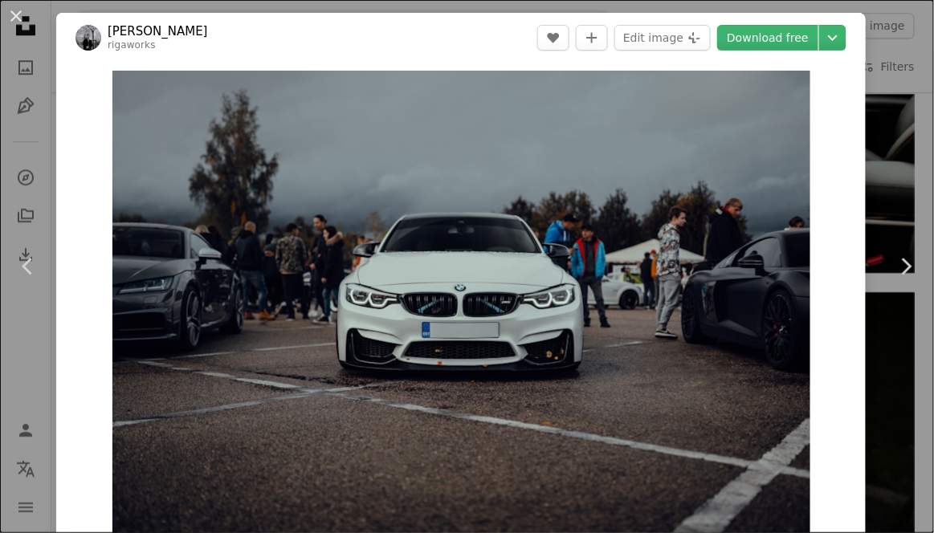
click at [900, 281] on link "Chevron right" at bounding box center [906, 267] width 56 height 154
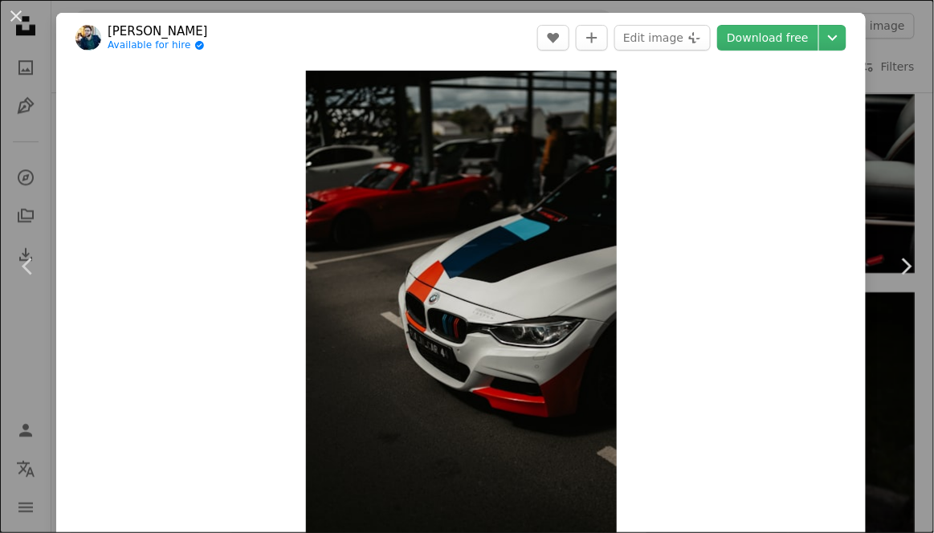
click at [902, 280] on link "Chevron right" at bounding box center [906, 267] width 56 height 154
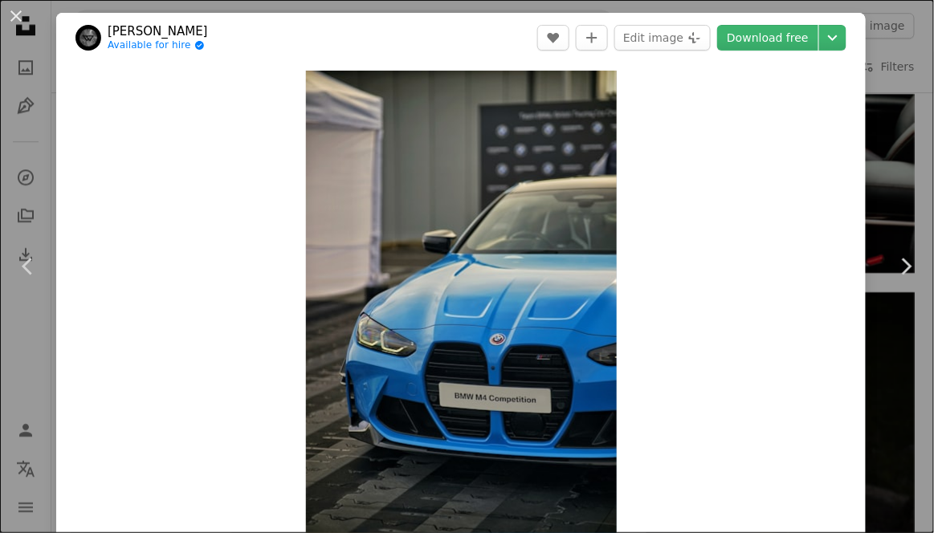
click at [901, 279] on icon "Chevron right" at bounding box center [906, 267] width 26 height 26
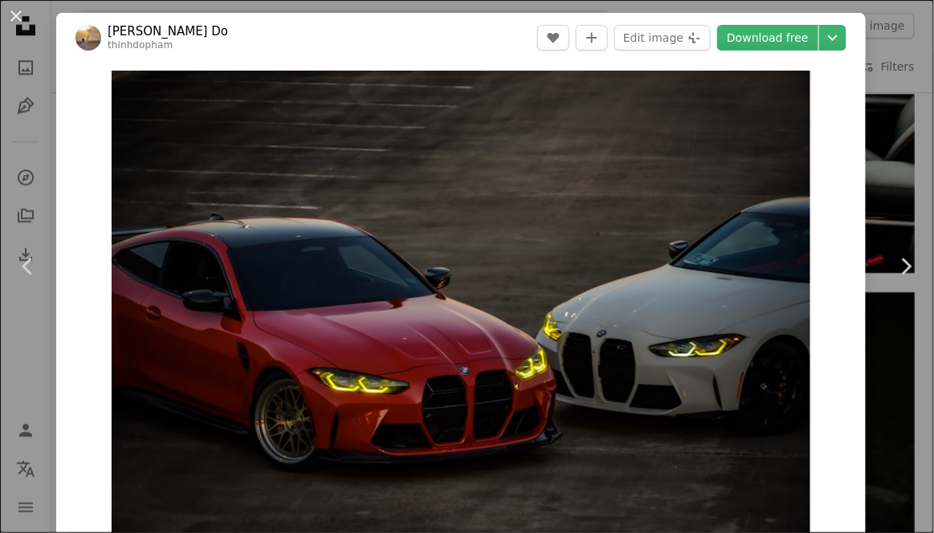
click at [901, 279] on icon "Chevron right" at bounding box center [906, 267] width 26 height 26
click at [901, 280] on link "Chevron right" at bounding box center [906, 267] width 56 height 154
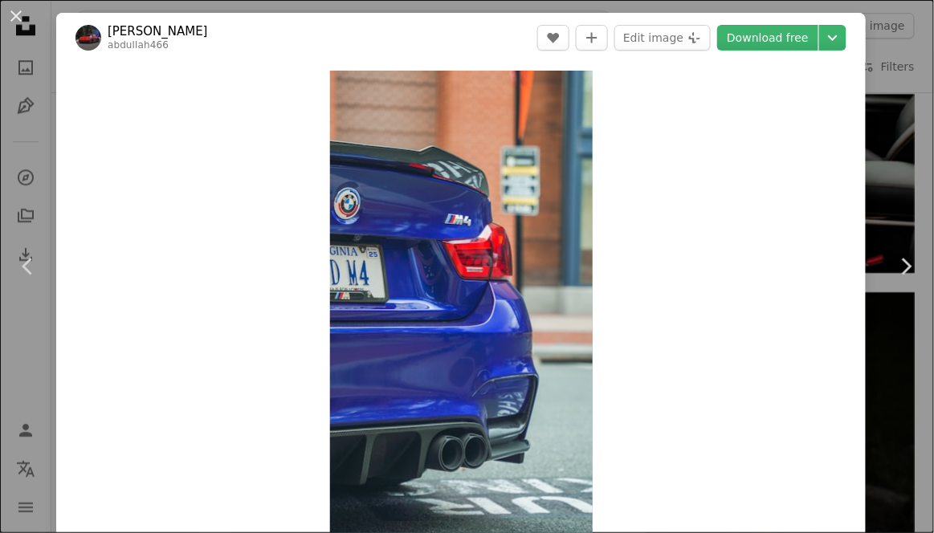
click at [900, 281] on link "Chevron right" at bounding box center [906, 267] width 56 height 154
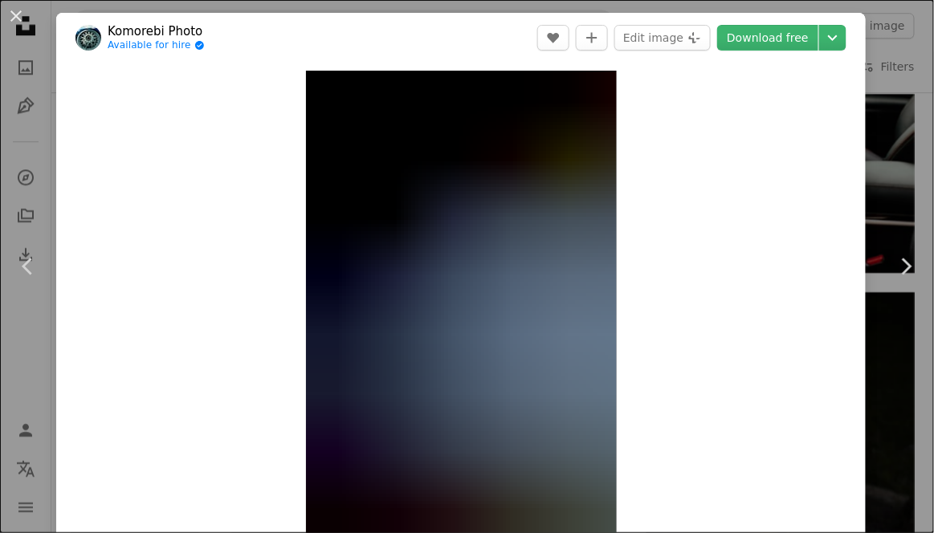
click at [893, 284] on link "Chevron right" at bounding box center [906, 267] width 56 height 154
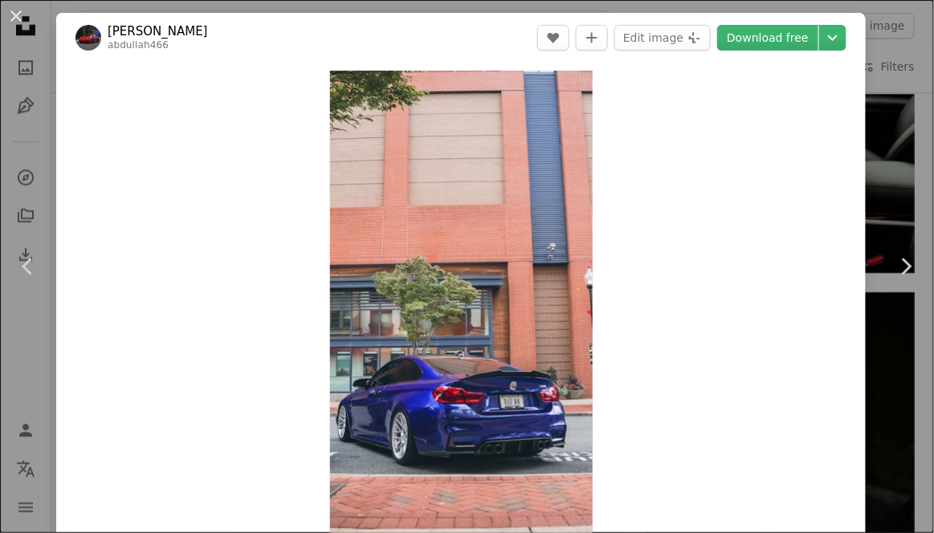
click at [896, 285] on link "Chevron right" at bounding box center [906, 267] width 56 height 154
click at [897, 284] on link "Chevron right" at bounding box center [906, 267] width 56 height 154
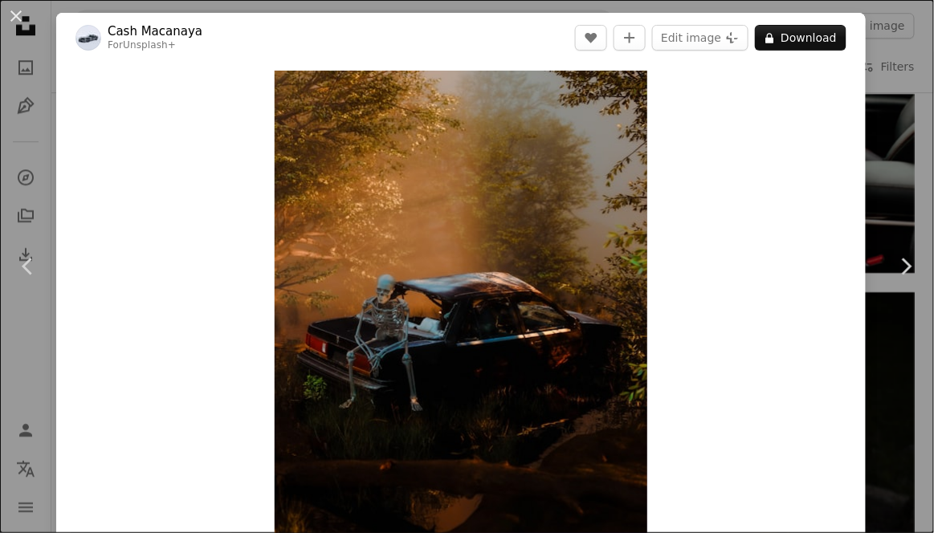
click at [908, 274] on icon "Chevron right" at bounding box center [906, 267] width 26 height 26
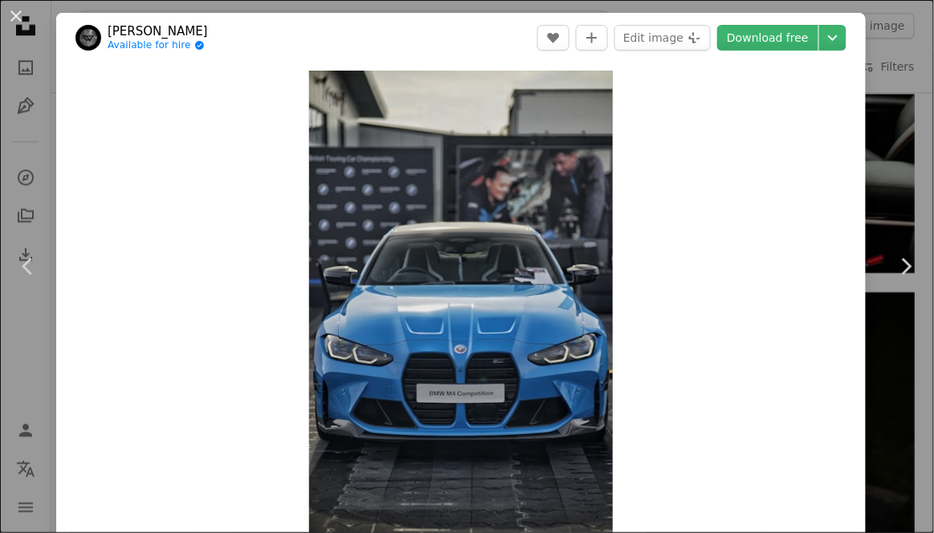
click at [910, 274] on icon "Chevron right" at bounding box center [906, 267] width 26 height 26
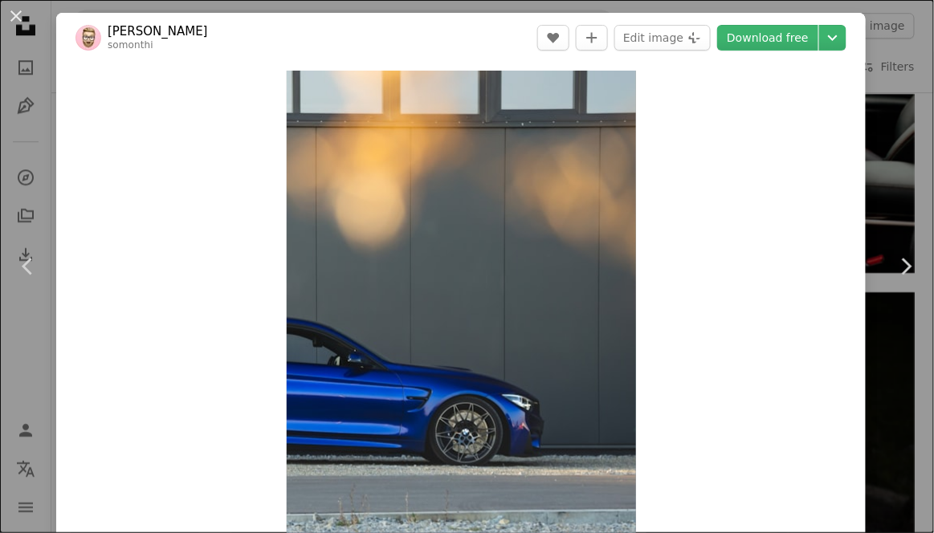
click at [905, 275] on icon "Chevron right" at bounding box center [906, 267] width 26 height 26
click at [906, 276] on icon "Chevron right" at bounding box center [906, 267] width 26 height 26
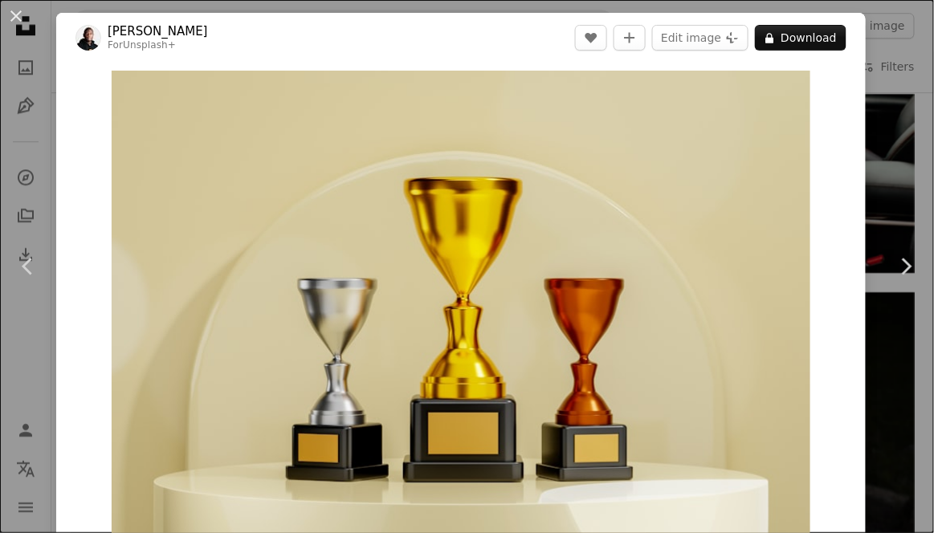
click at [907, 268] on icon "Chevron right" at bounding box center [906, 267] width 26 height 26
click at [910, 269] on icon "Chevron right" at bounding box center [906, 267] width 26 height 26
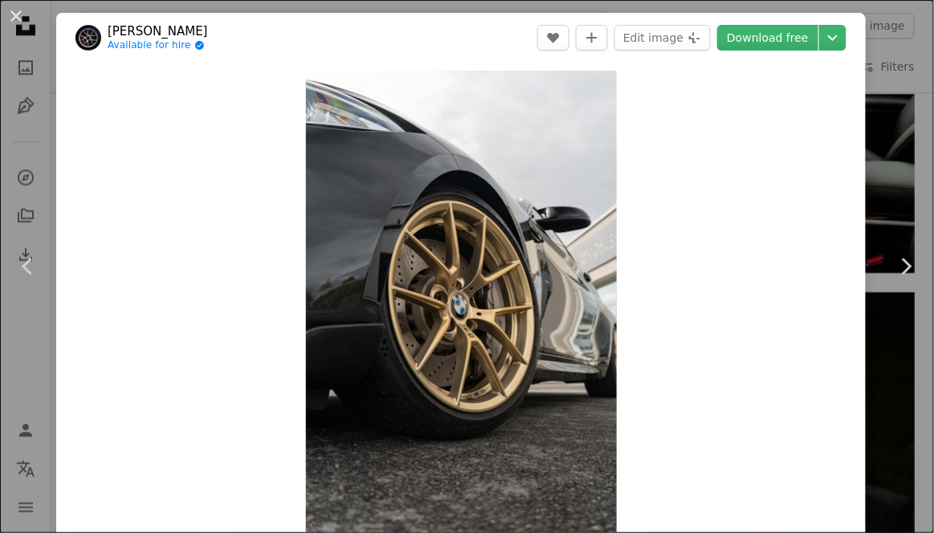
click at [909, 267] on icon at bounding box center [907, 266] width 10 height 17
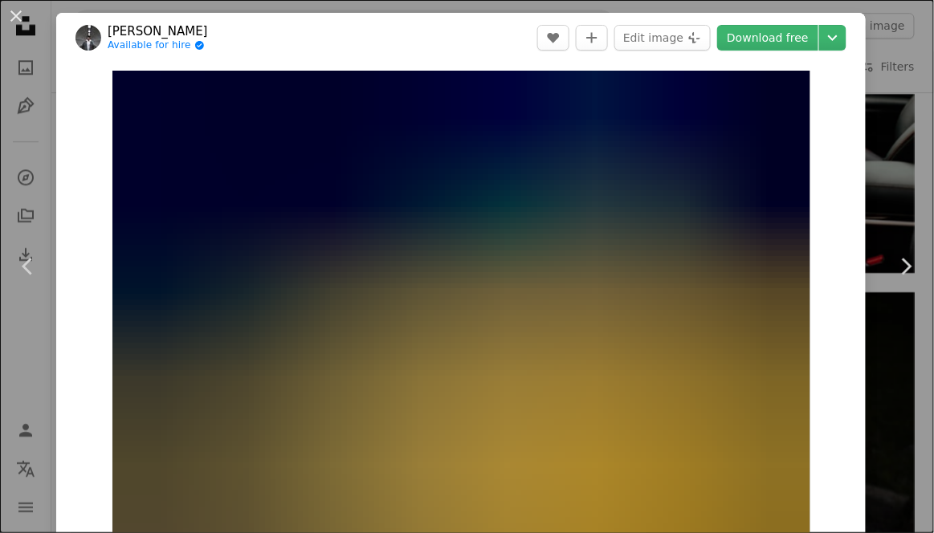
click at [904, 264] on icon "Chevron right" at bounding box center [906, 267] width 26 height 26
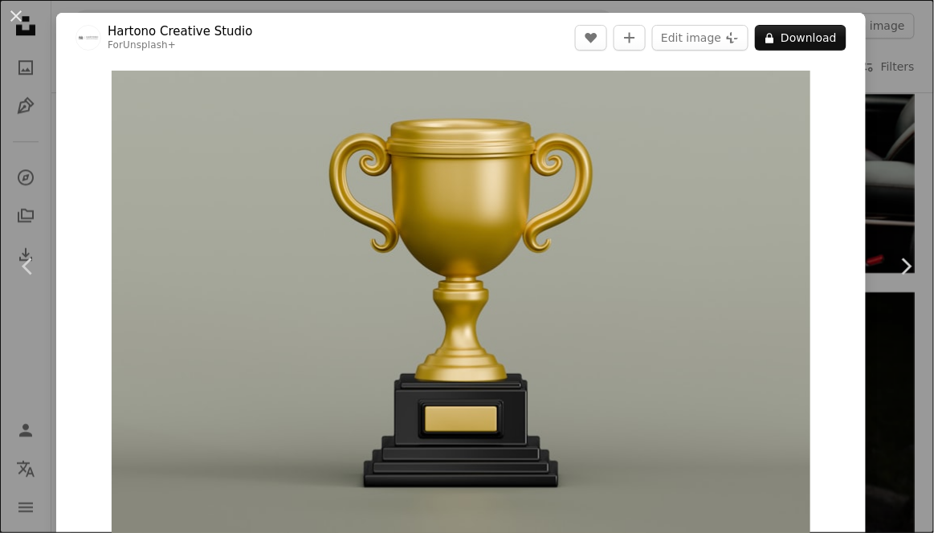
click at [905, 267] on icon "Chevron right" at bounding box center [906, 267] width 26 height 26
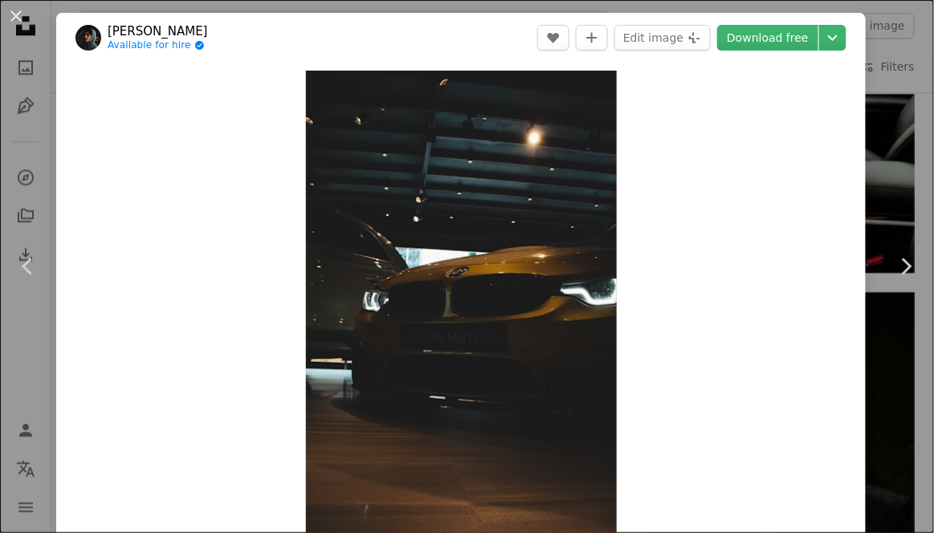
click at [904, 263] on icon "Chevron right" at bounding box center [906, 267] width 26 height 26
click at [906, 265] on icon "Chevron right" at bounding box center [906, 267] width 26 height 26
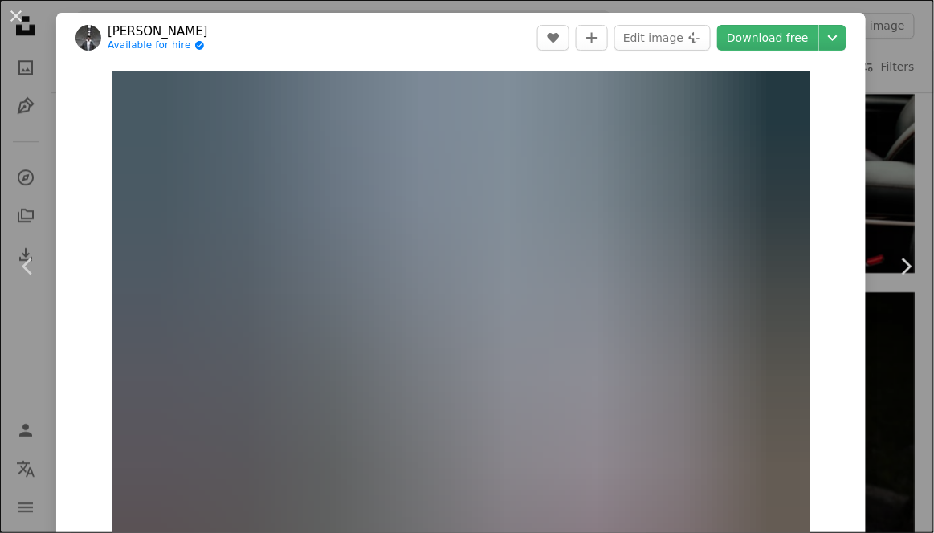
click at [911, 266] on icon at bounding box center [907, 266] width 10 height 17
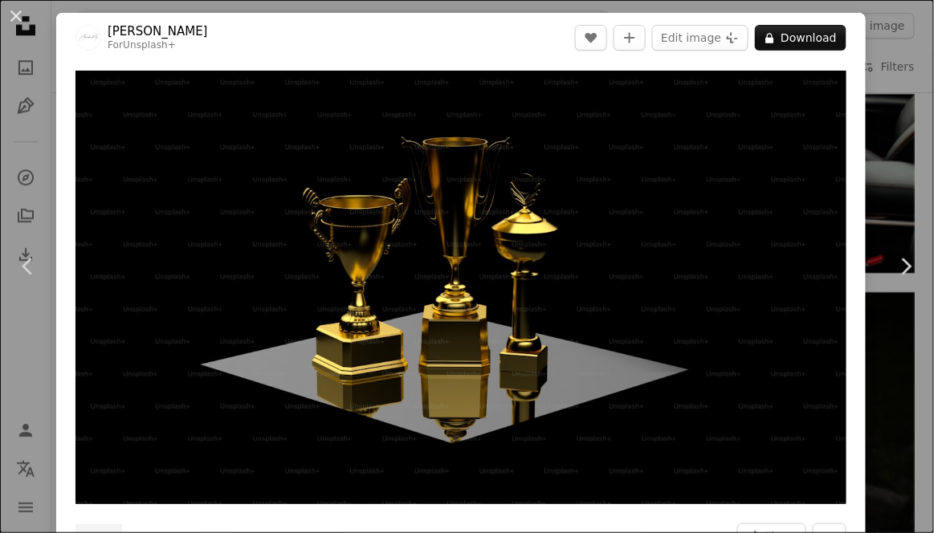
click at [912, 266] on icon at bounding box center [907, 266] width 10 height 17
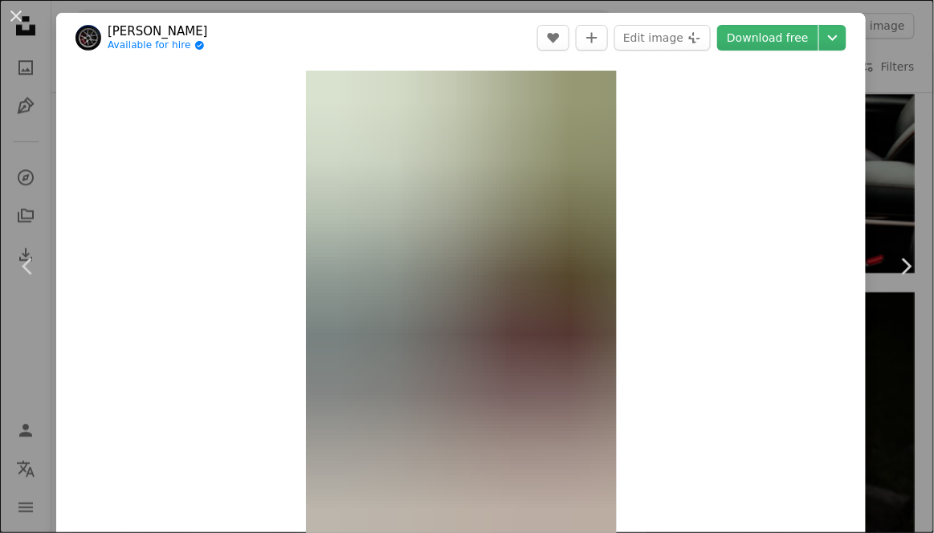
click at [908, 268] on icon at bounding box center [907, 266] width 10 height 17
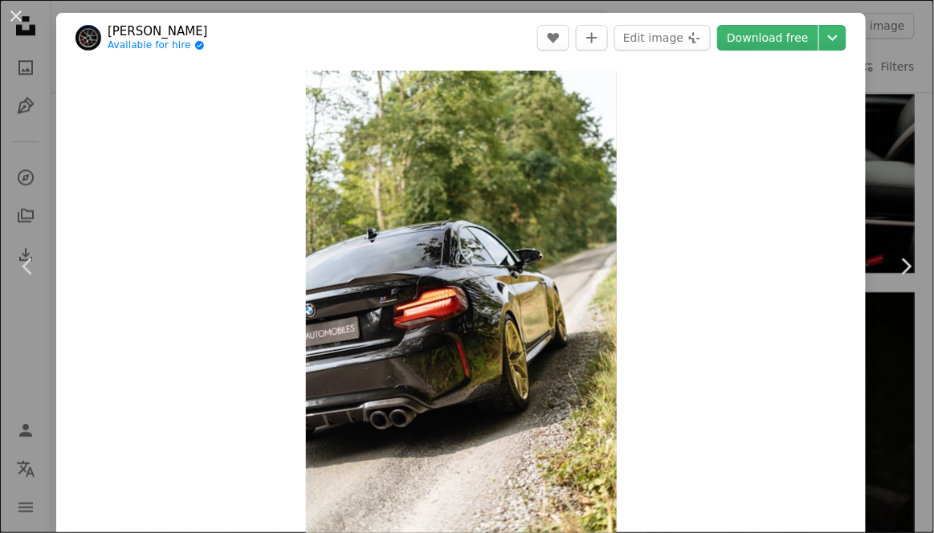
click at [906, 267] on icon "Chevron right" at bounding box center [906, 267] width 26 height 26
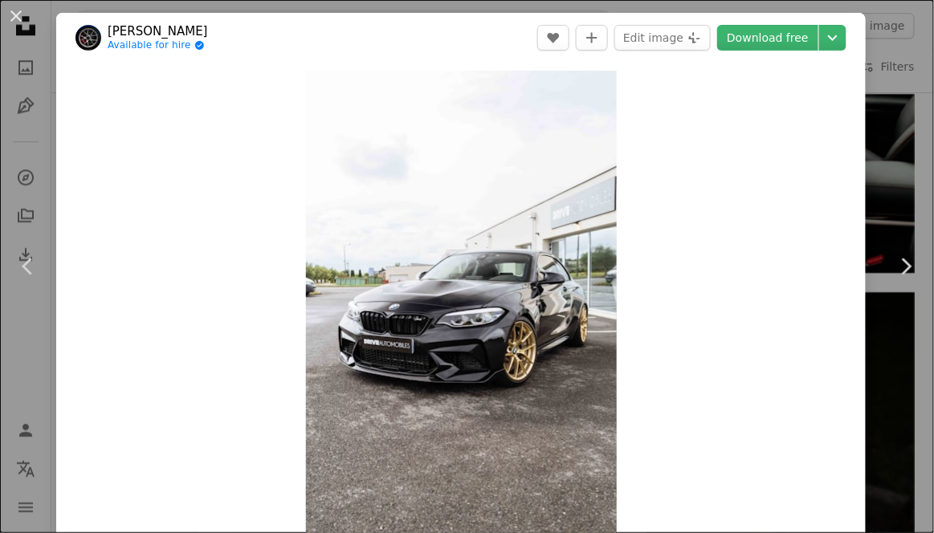
click at [903, 273] on icon "Chevron right" at bounding box center [906, 267] width 26 height 26
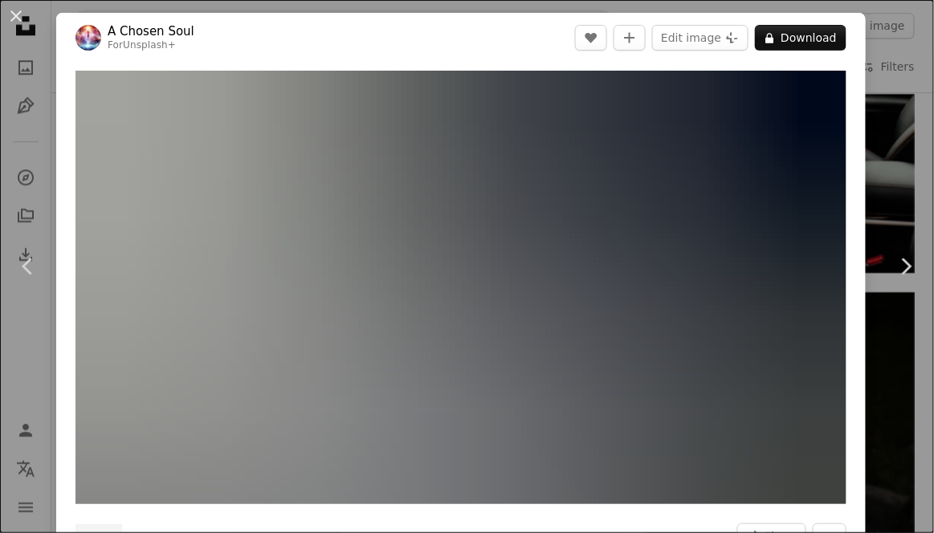
click at [902, 276] on icon "Chevron right" at bounding box center [906, 267] width 26 height 26
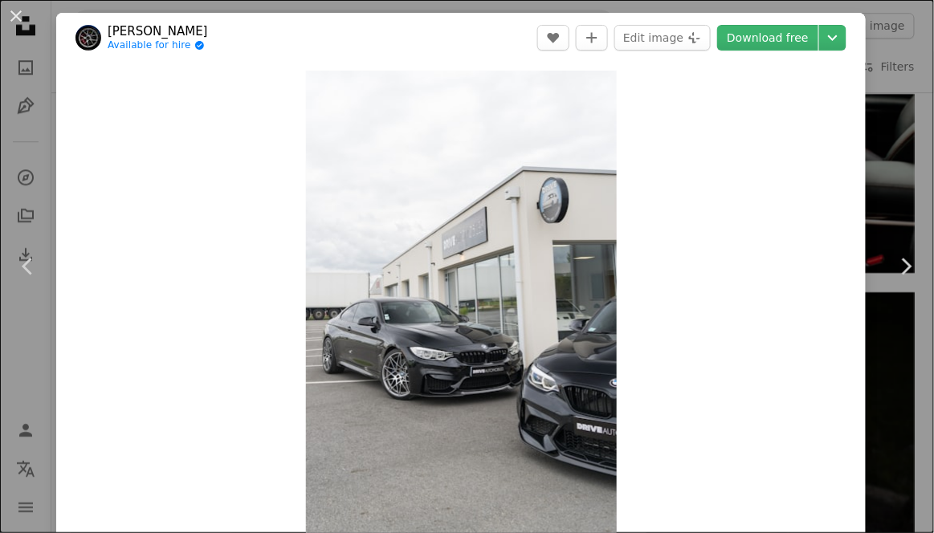
click at [900, 276] on icon "Chevron right" at bounding box center [906, 267] width 26 height 26
click at [894, 274] on icon "Chevron right" at bounding box center [906, 267] width 26 height 26
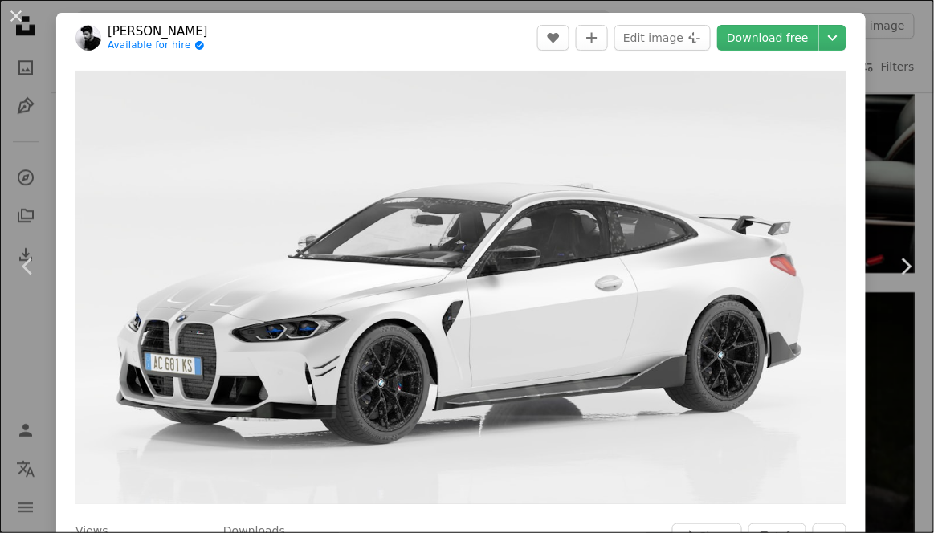
click at [15, 277] on icon "Chevron left" at bounding box center [28, 267] width 26 height 26
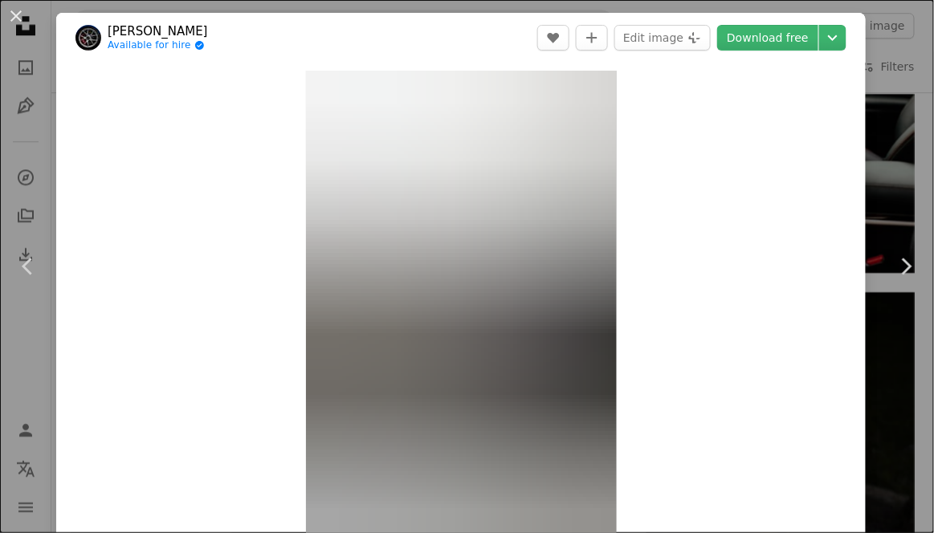
click at [20, 282] on link "Chevron left" at bounding box center [28, 267] width 56 height 154
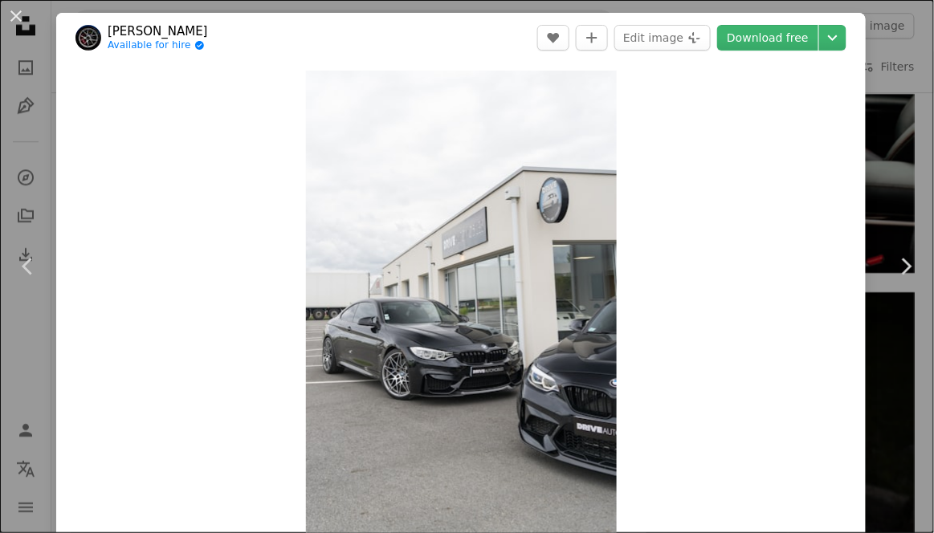
click at [26, 288] on link "Chevron left" at bounding box center [28, 267] width 56 height 154
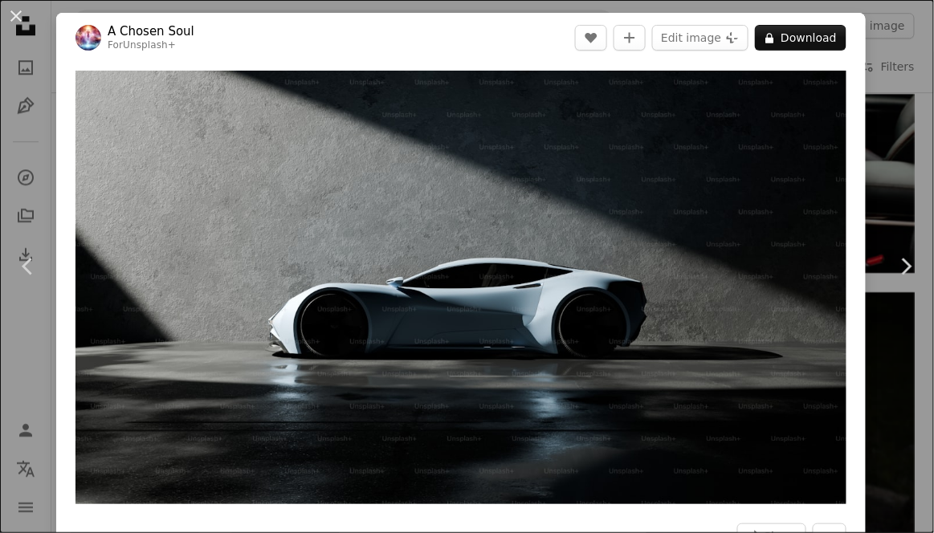
click at [904, 270] on icon "Chevron right" at bounding box center [906, 267] width 26 height 26
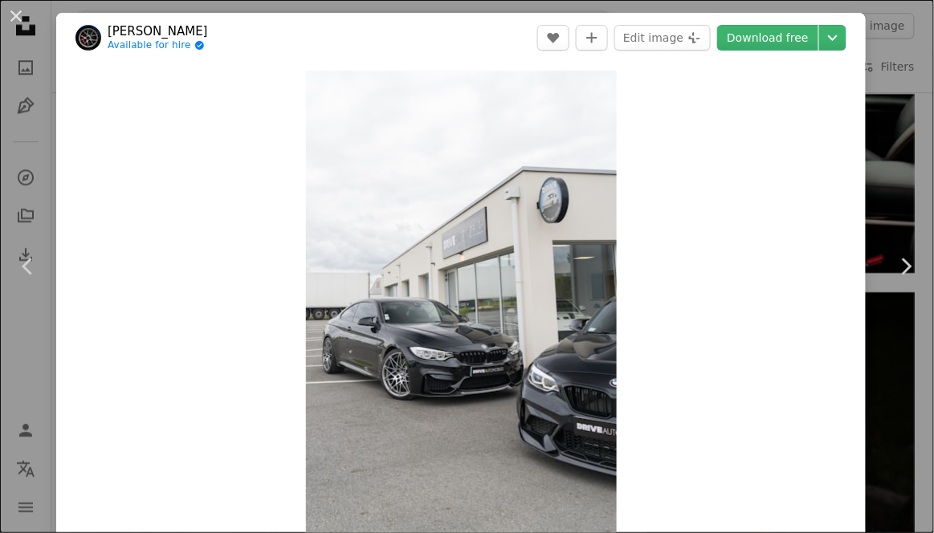
click at [913, 278] on icon "Chevron right" at bounding box center [906, 267] width 26 height 26
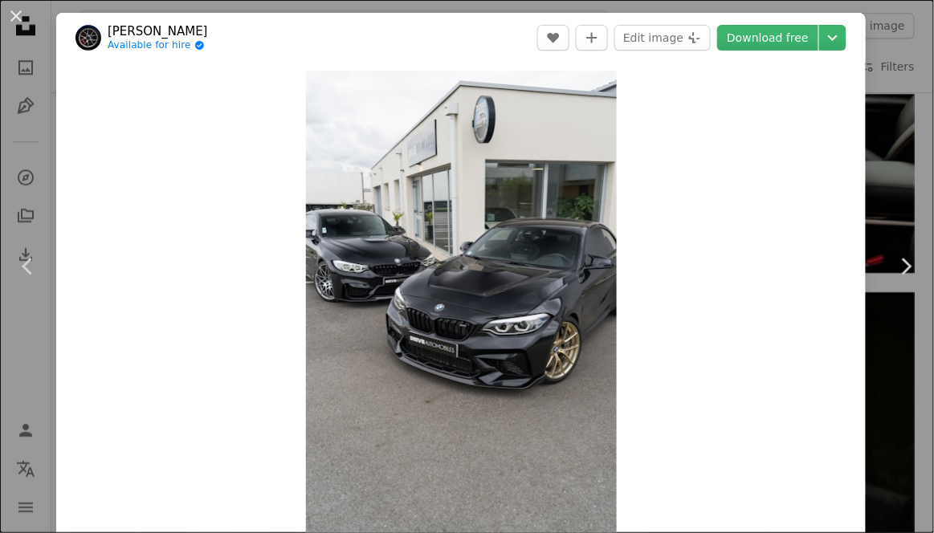
click at [924, 261] on link "Chevron right" at bounding box center [906, 267] width 56 height 154
click at [922, 263] on link "Chevron right" at bounding box center [906, 267] width 56 height 154
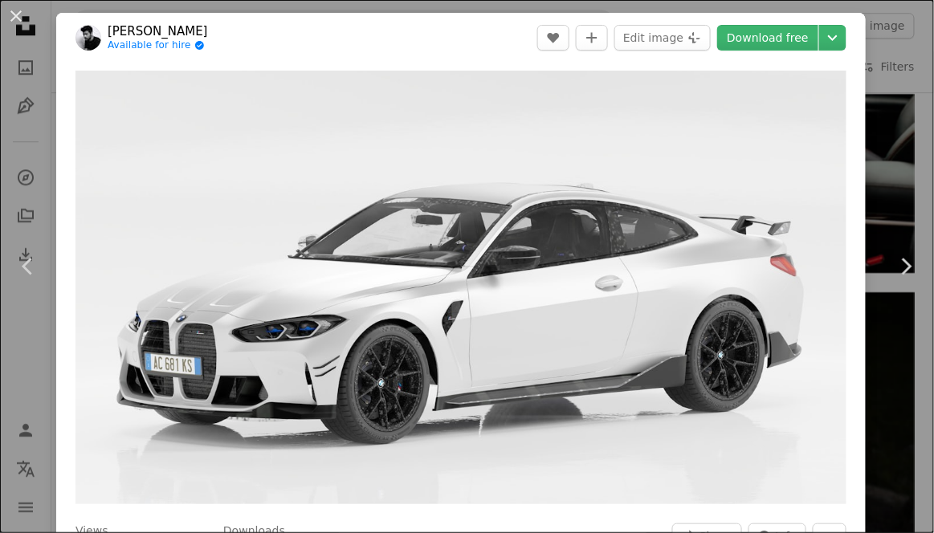
click at [922, 267] on link "Chevron right" at bounding box center [906, 267] width 56 height 154
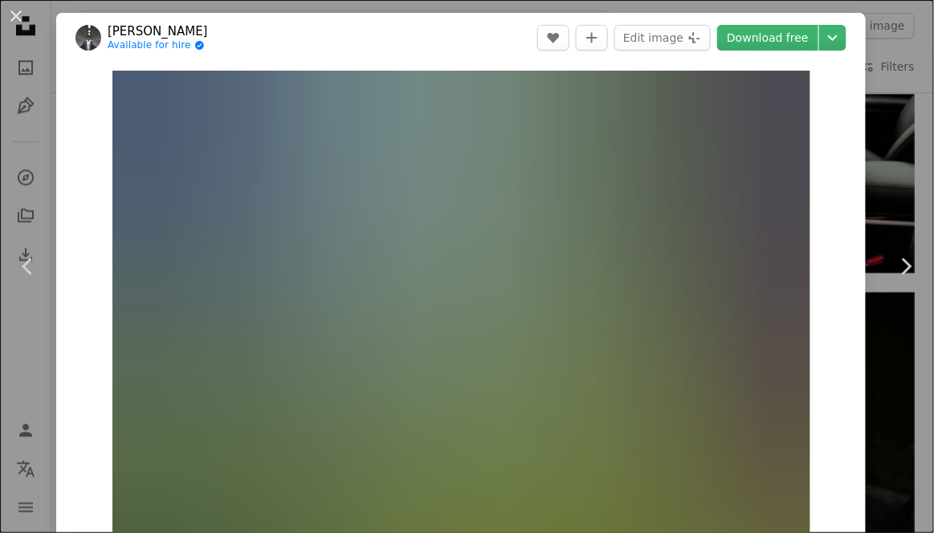
click at [924, 267] on link "Chevron right" at bounding box center [906, 267] width 56 height 154
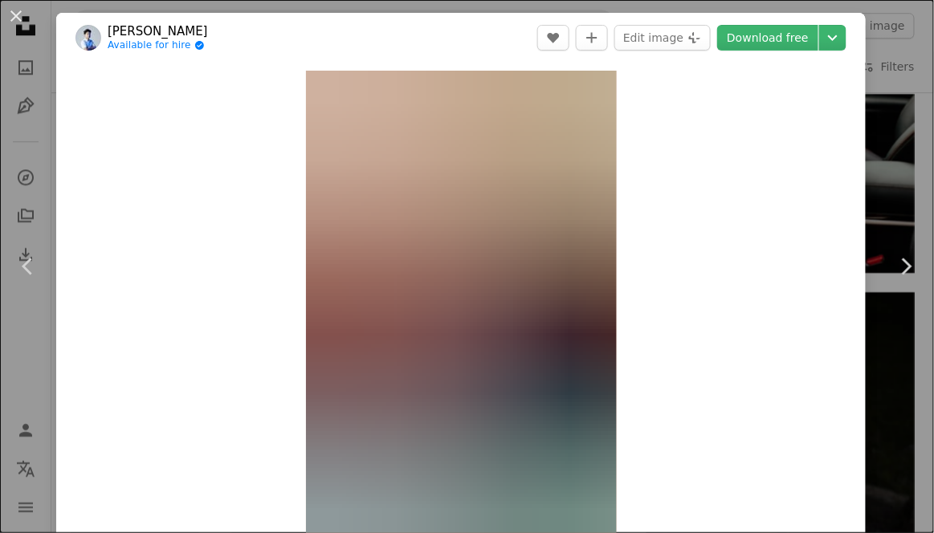
click at [912, 275] on icon "Chevron right" at bounding box center [906, 267] width 26 height 26
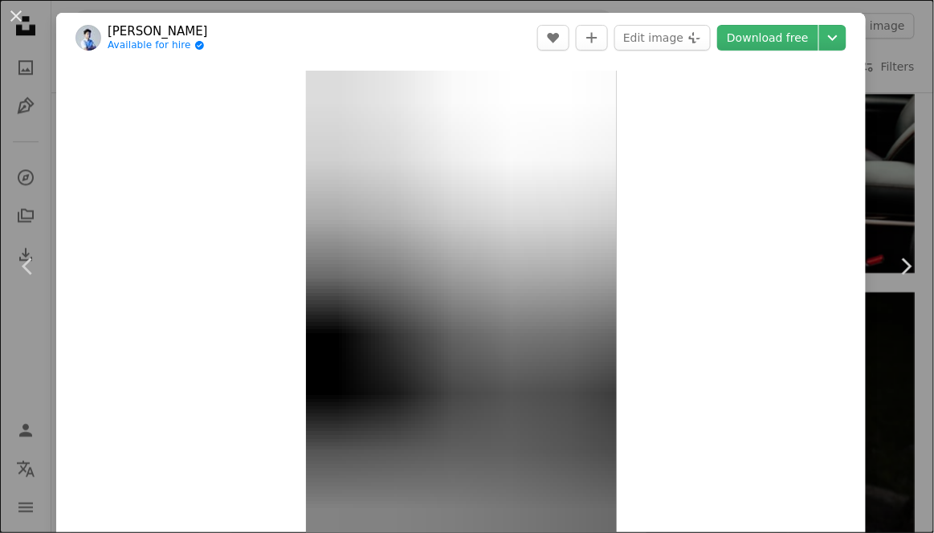
click at [909, 275] on icon "Chevron right" at bounding box center [906, 267] width 26 height 26
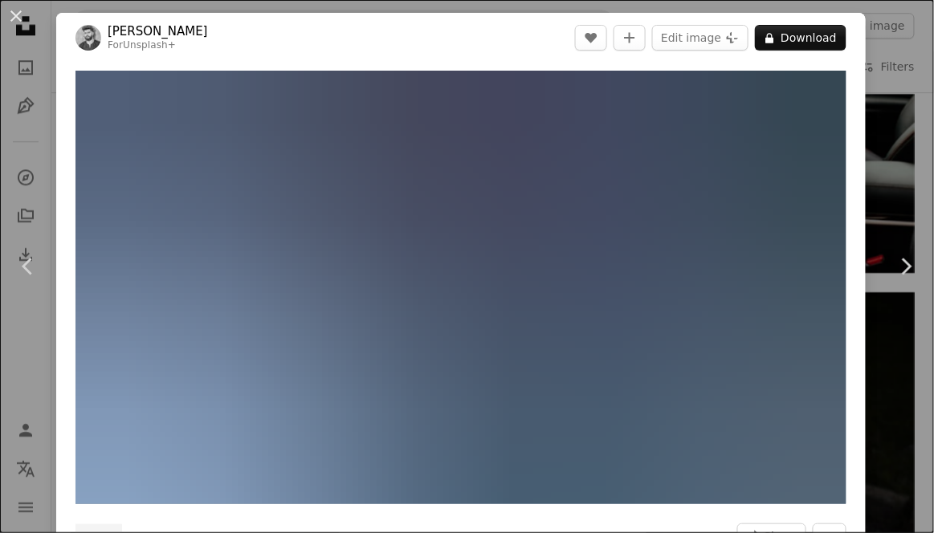
click at [907, 275] on icon "Chevron right" at bounding box center [906, 267] width 26 height 26
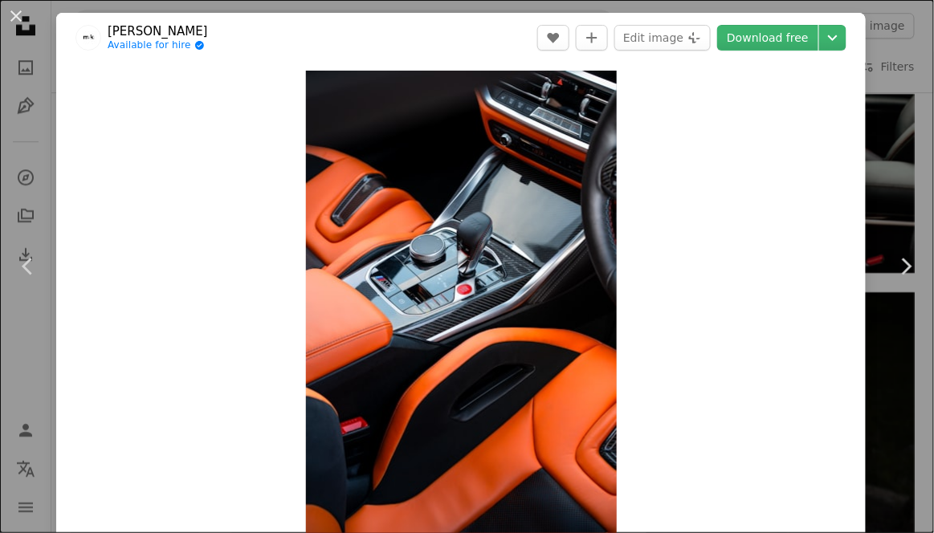
click at [894, 288] on link "Chevron right" at bounding box center [906, 267] width 56 height 154
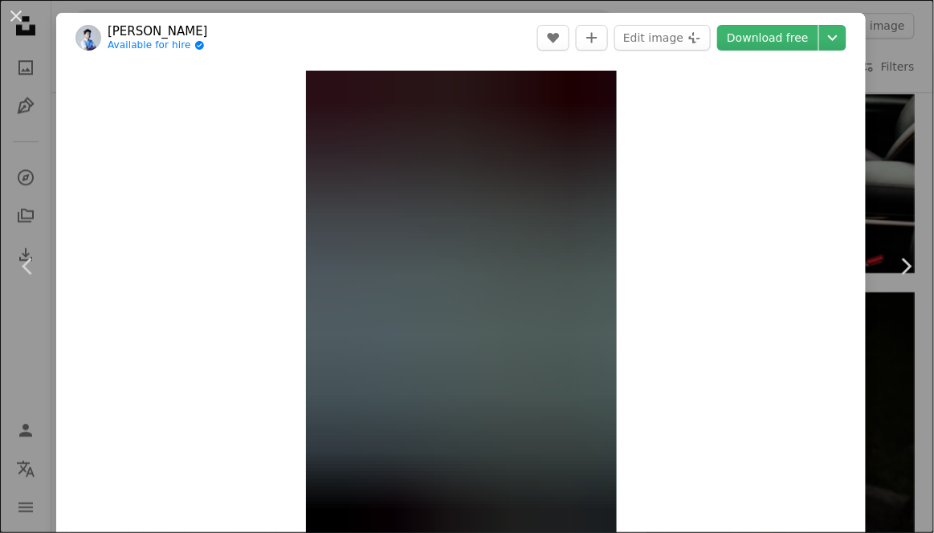
click at [914, 273] on icon "Chevron right" at bounding box center [906, 267] width 26 height 26
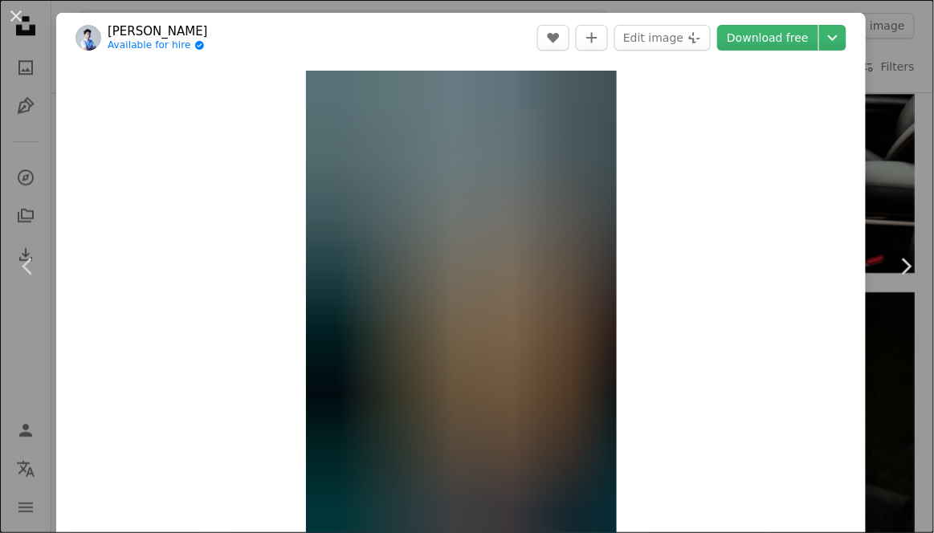
click at [896, 276] on icon "Chevron right" at bounding box center [906, 267] width 26 height 26
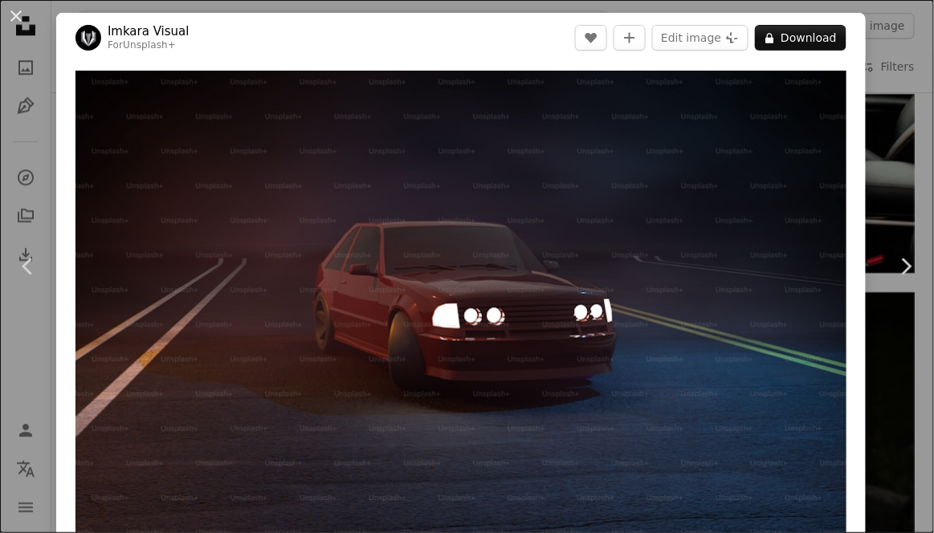
click at [899, 272] on icon "Chevron right" at bounding box center [906, 267] width 26 height 26
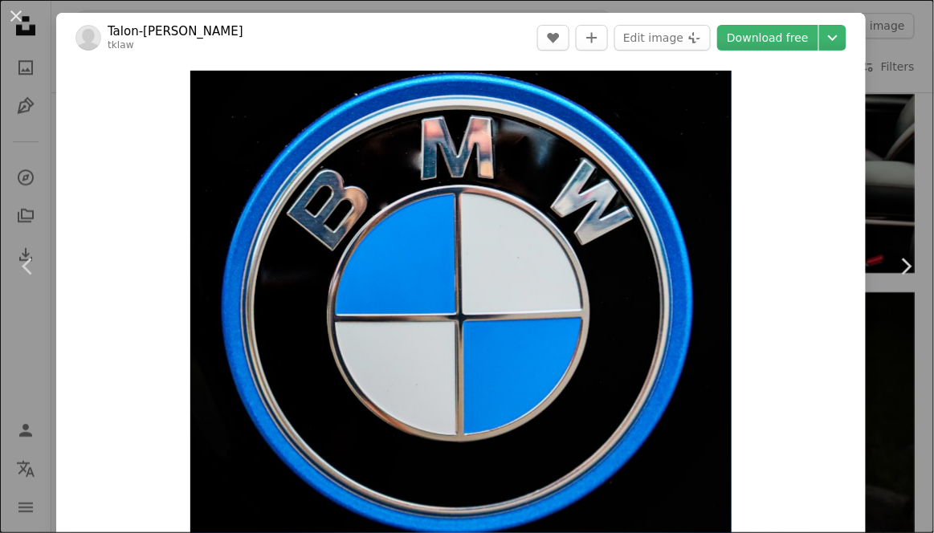
click at [904, 264] on icon "Chevron right" at bounding box center [906, 267] width 26 height 26
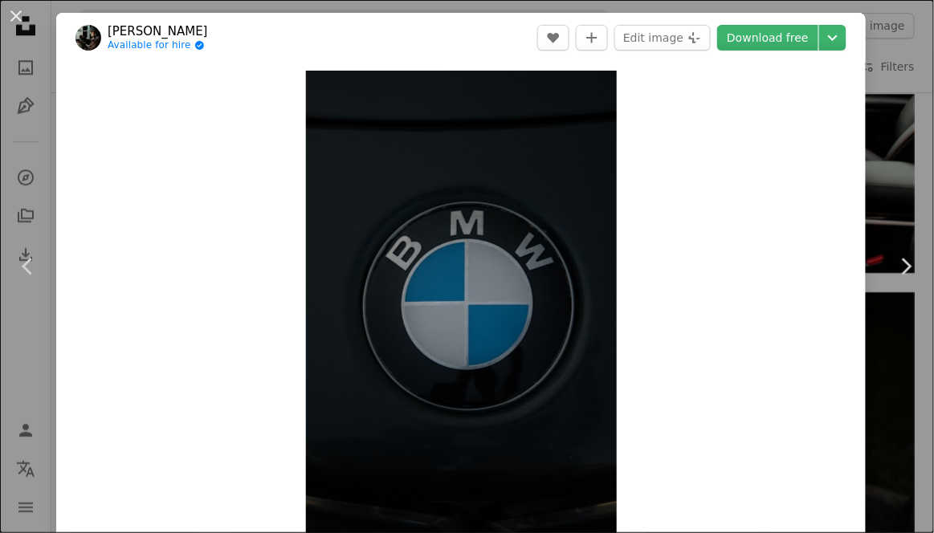
click at [893, 284] on link "Chevron right" at bounding box center [906, 267] width 56 height 154
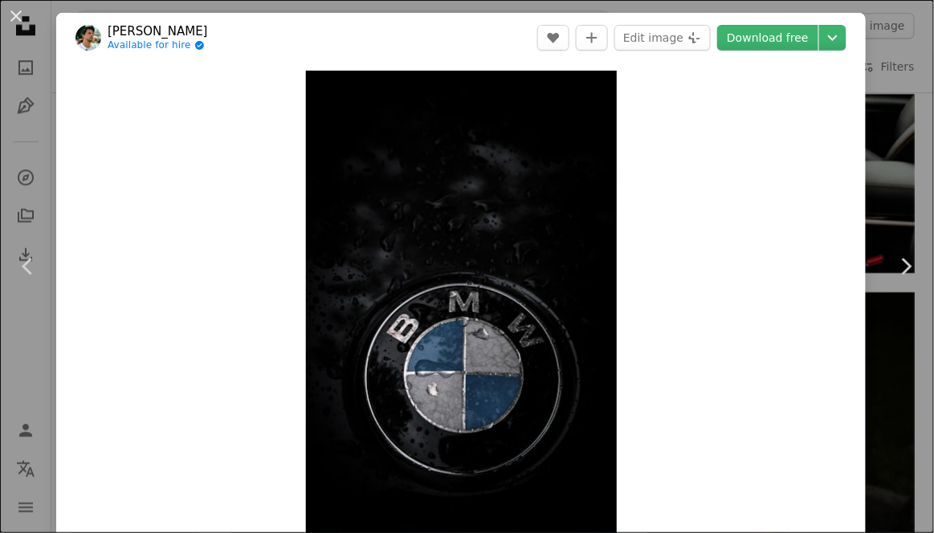
click at [894, 284] on link "Chevron right" at bounding box center [906, 267] width 56 height 154
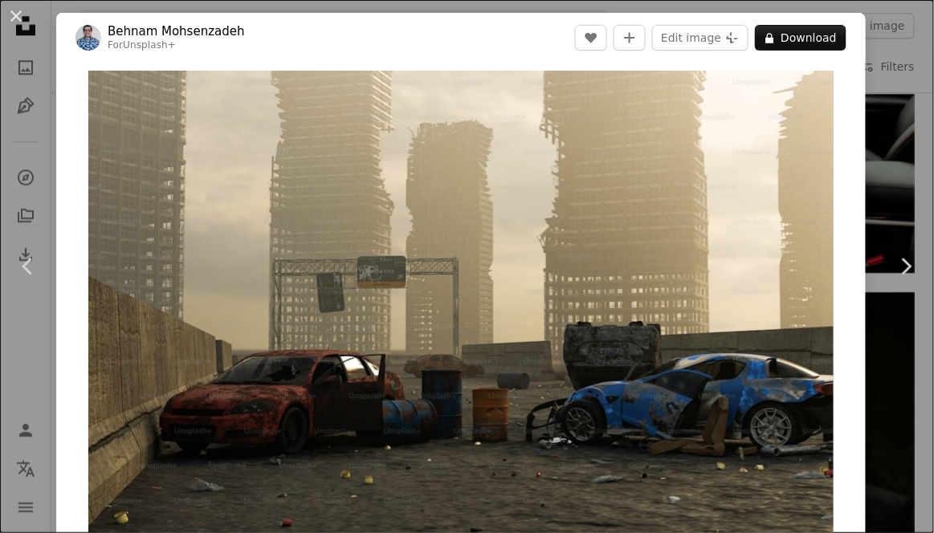
click at [900, 273] on icon "Chevron right" at bounding box center [906, 267] width 26 height 26
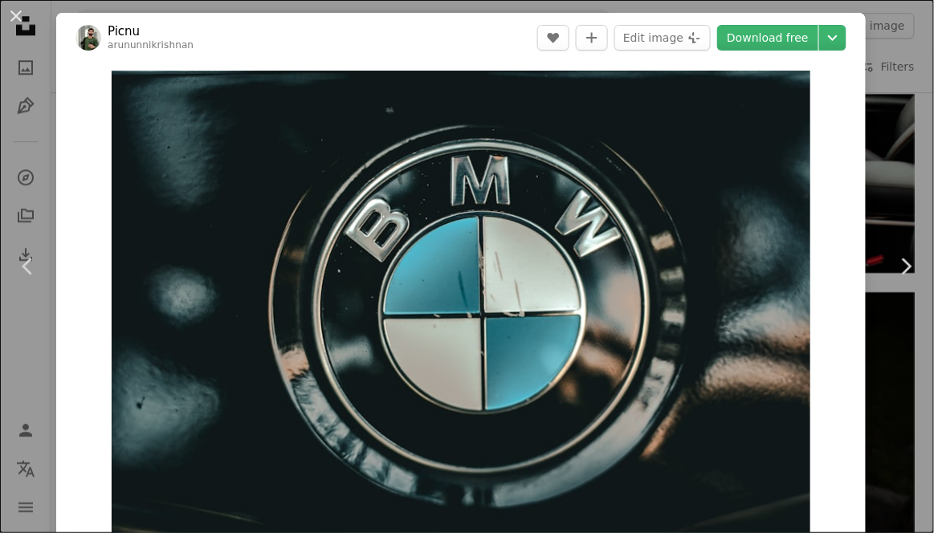
click at [892, 284] on link "Chevron right" at bounding box center [906, 267] width 56 height 154
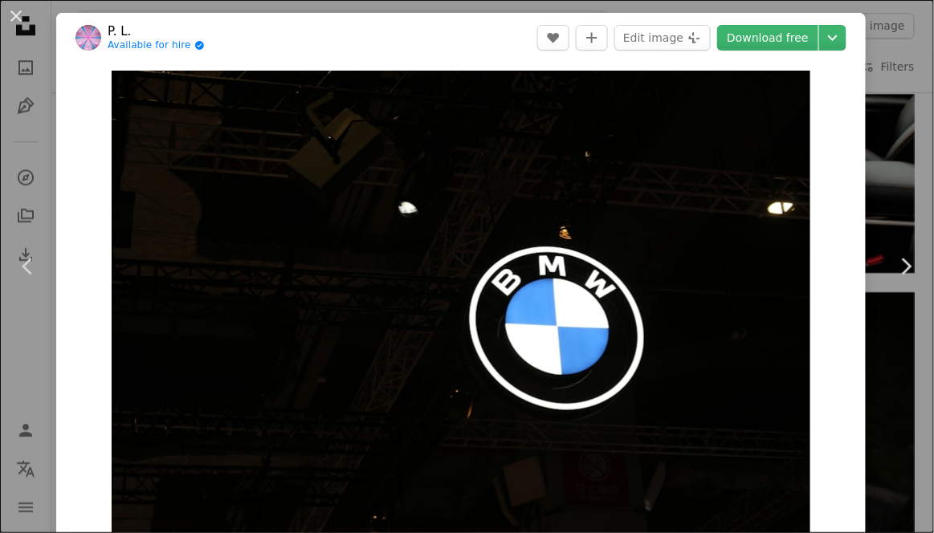
click at [894, 280] on link "Chevron right" at bounding box center [906, 267] width 56 height 154
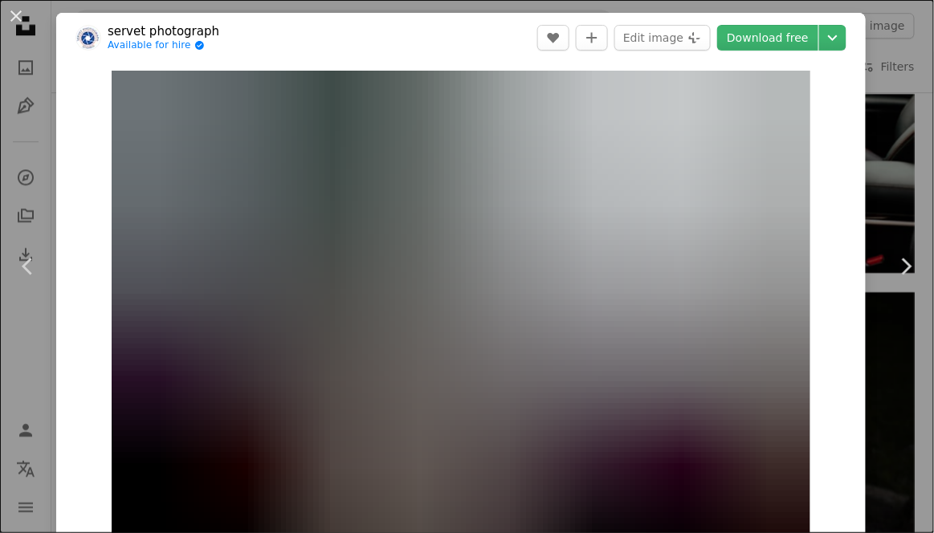
click at [895, 289] on link "Chevron right" at bounding box center [906, 267] width 56 height 154
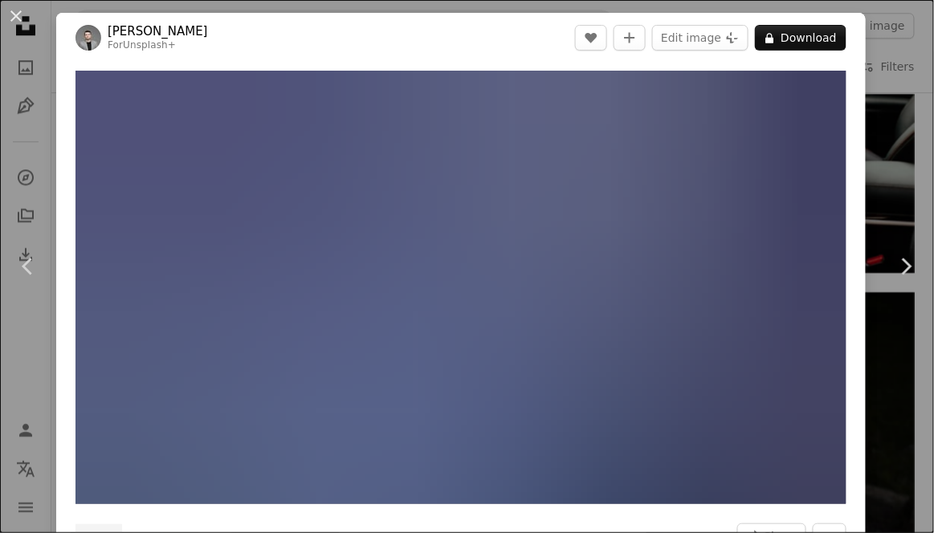
click at [899, 291] on link "Chevron right" at bounding box center [906, 267] width 56 height 154
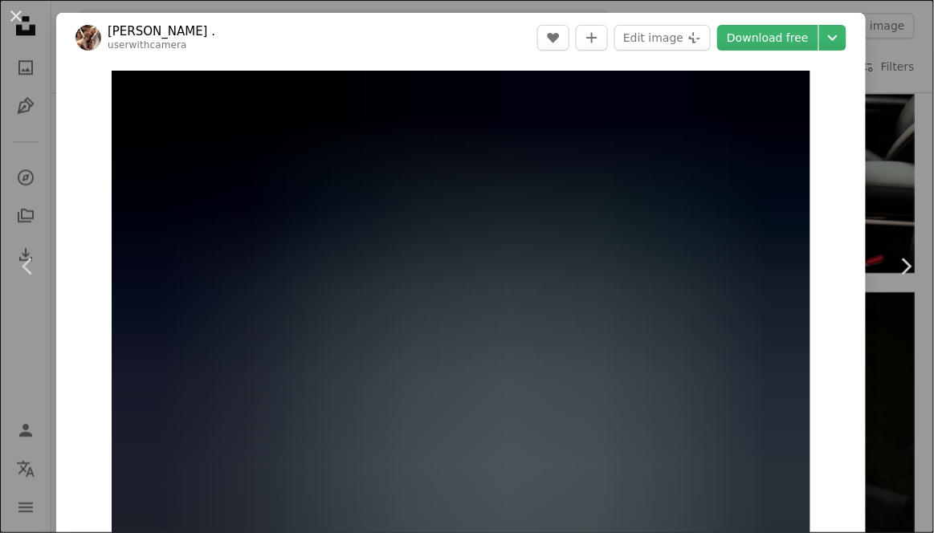
click at [900, 276] on icon "Chevron right" at bounding box center [906, 267] width 26 height 26
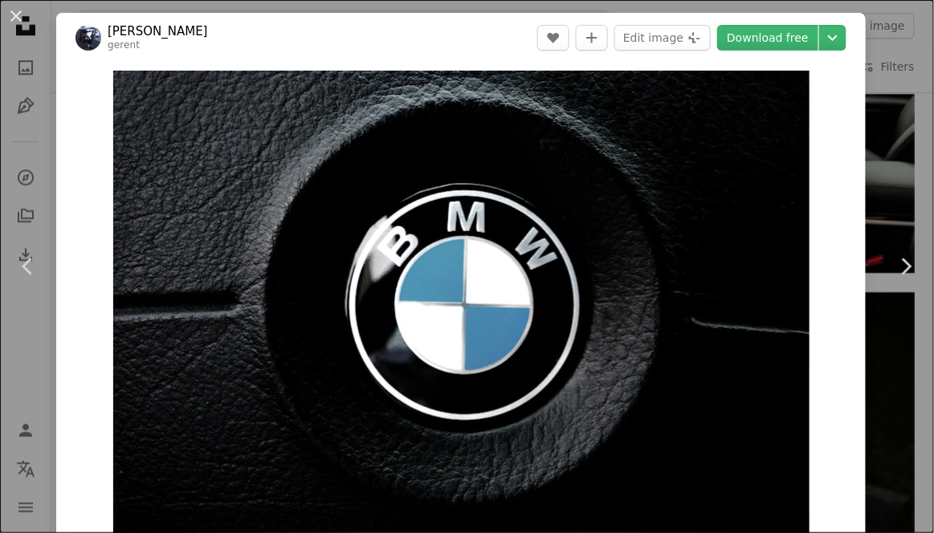
click at [897, 294] on link "Chevron right" at bounding box center [906, 267] width 56 height 154
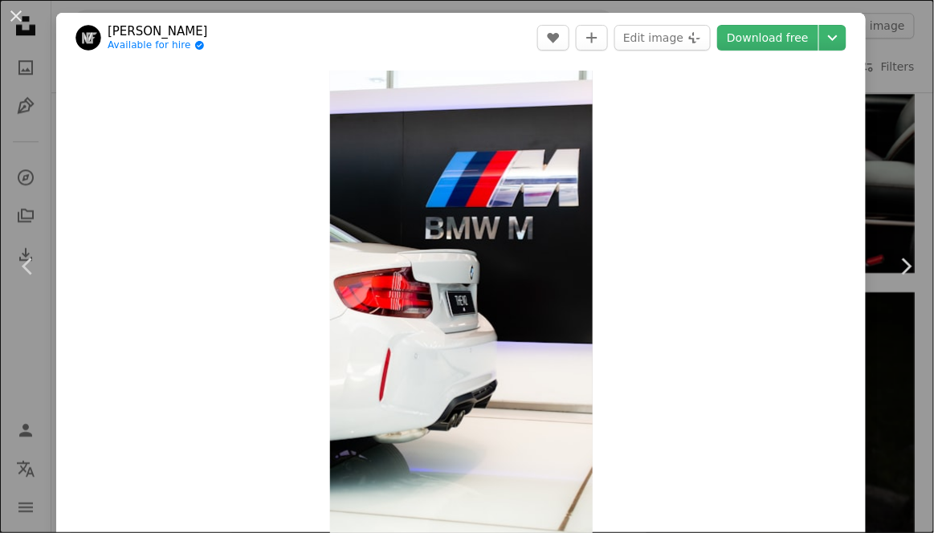
click at [898, 294] on link "Chevron right" at bounding box center [906, 267] width 56 height 154
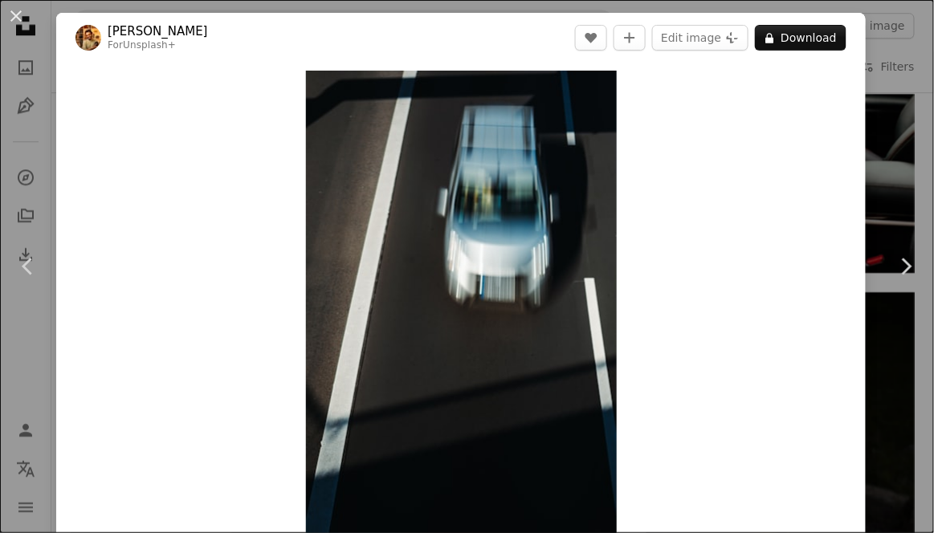
click at [892, 294] on link "Chevron right" at bounding box center [906, 267] width 56 height 154
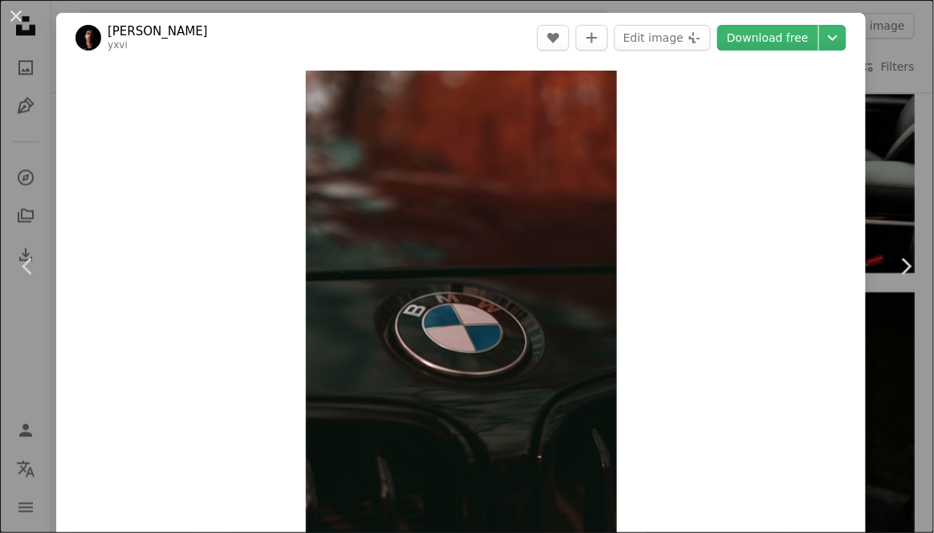
click at [892, 280] on link "Chevron right" at bounding box center [906, 267] width 56 height 154
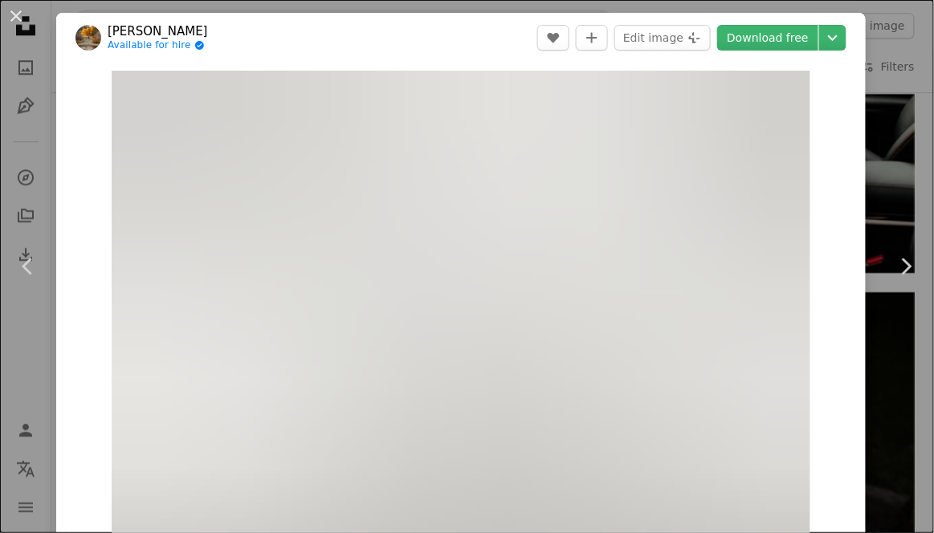
click at [899, 306] on link "Chevron right" at bounding box center [906, 267] width 56 height 154
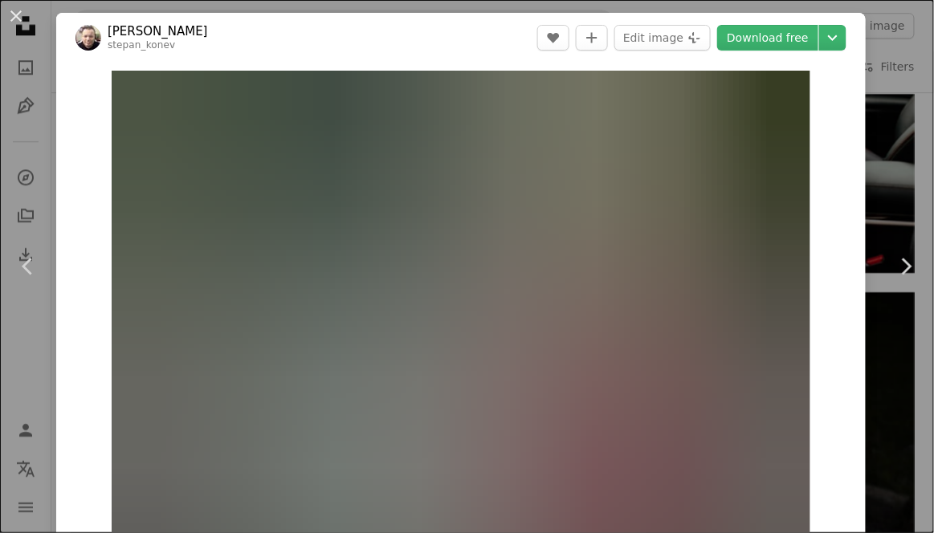
click at [896, 287] on link "Chevron right" at bounding box center [906, 267] width 56 height 154
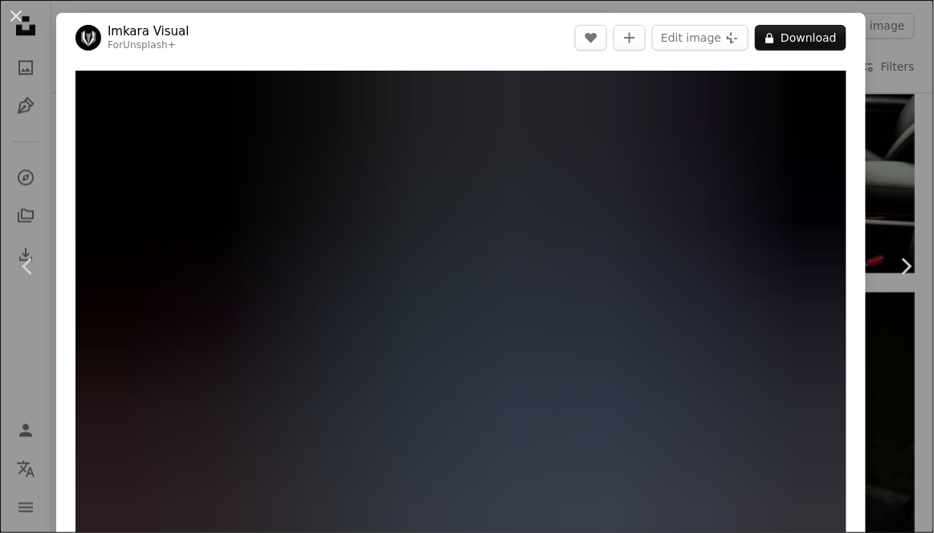
click at [914, 271] on icon "Chevron right" at bounding box center [906, 267] width 26 height 26
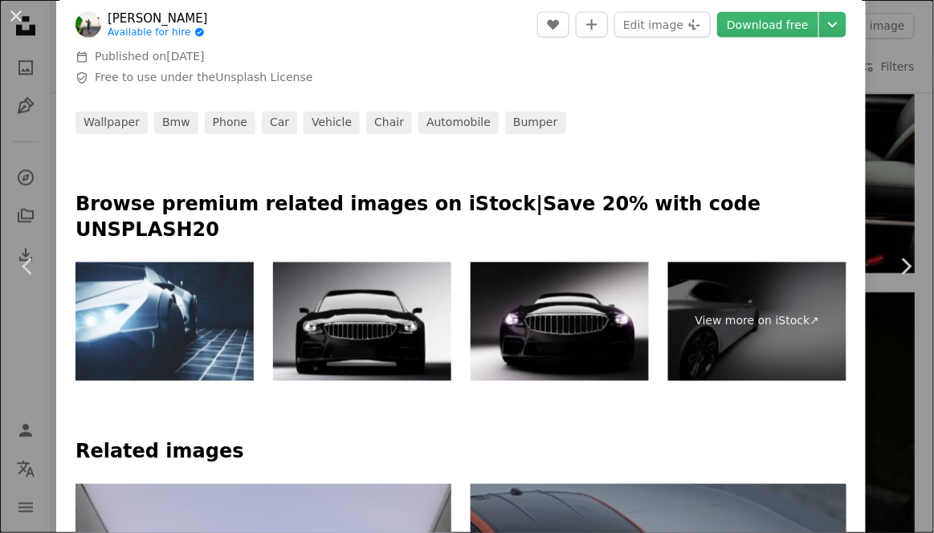
scroll to position [568, 0]
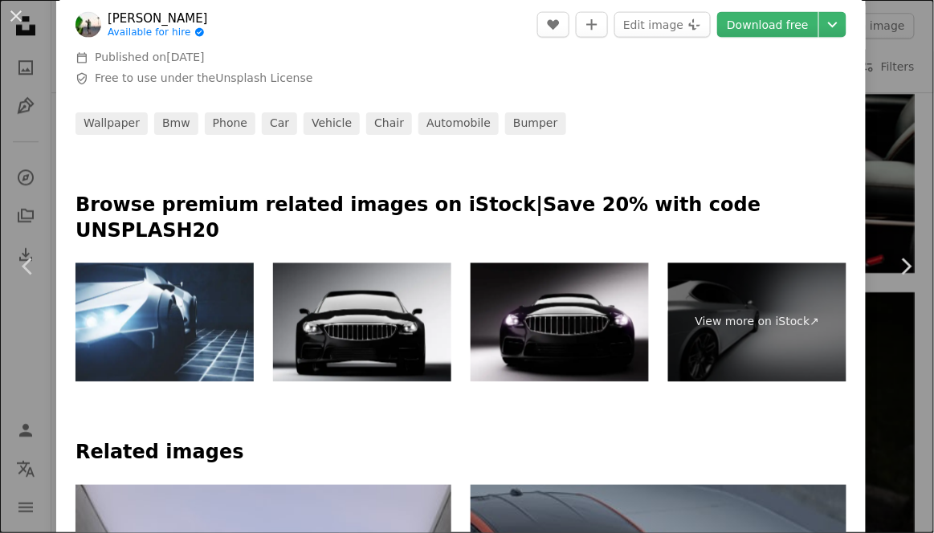
click at [810, 323] on link "View more on iStock ↗" at bounding box center [757, 322] width 178 height 119
